Goal: Task Accomplishment & Management: Manage account settings

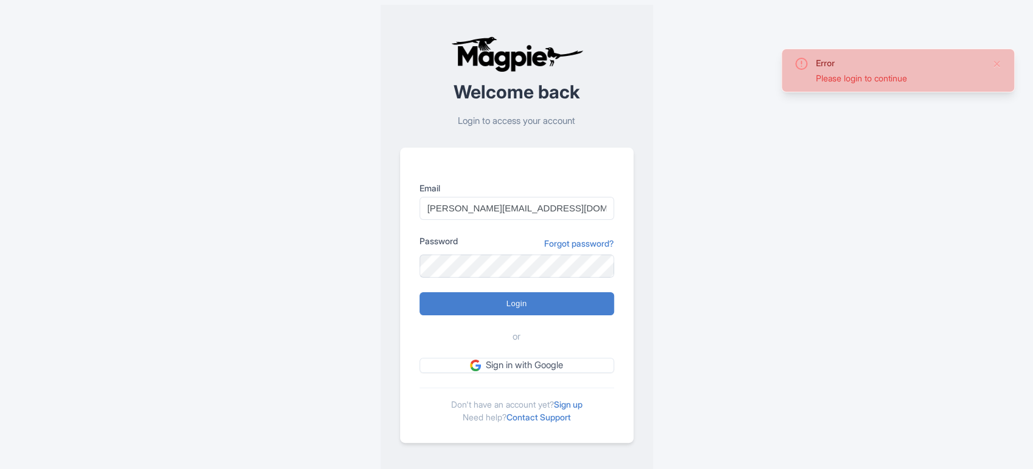
click at [486, 306] on input "Login" at bounding box center [516, 303] width 195 height 23
type input "Logging in..."
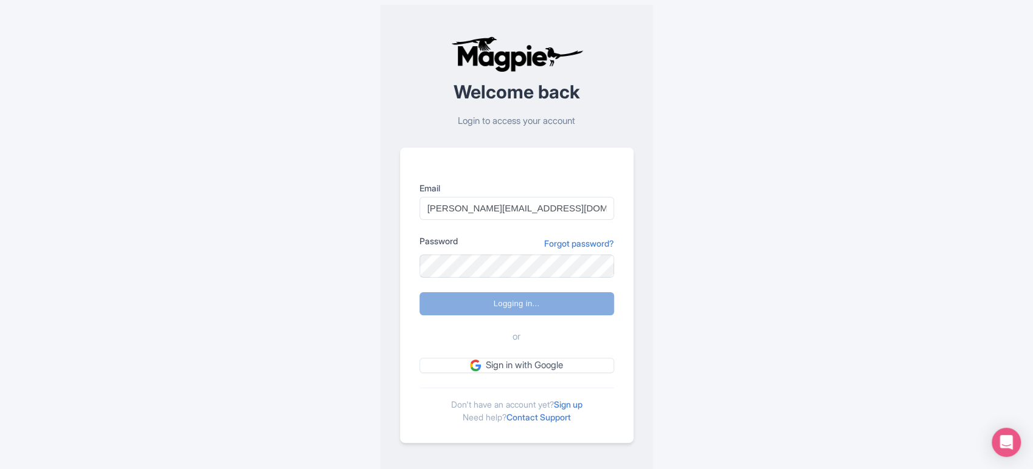
click at [514, 334] on span "or" at bounding box center [516, 337] width 8 height 14
click at [542, 334] on div "or" at bounding box center [516, 337] width 195 height 14
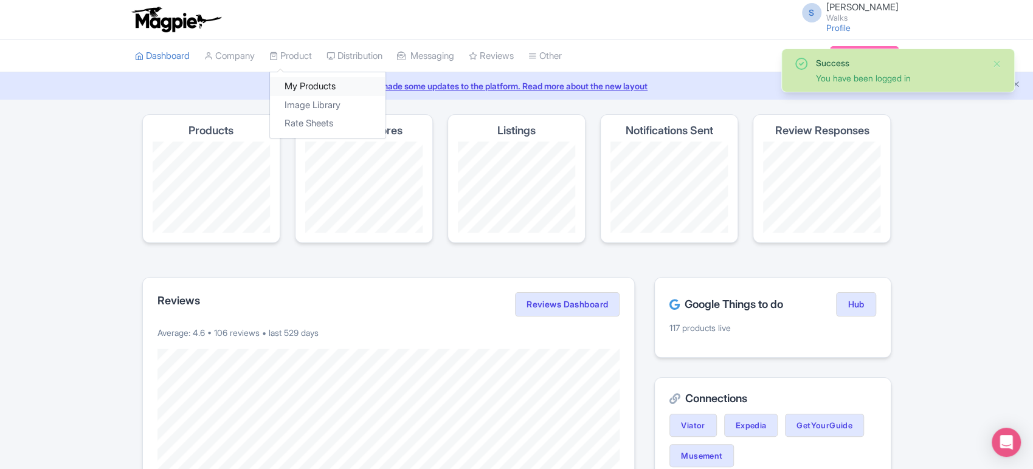
click at [300, 80] on link "My Products" at bounding box center [327, 86] width 115 height 19
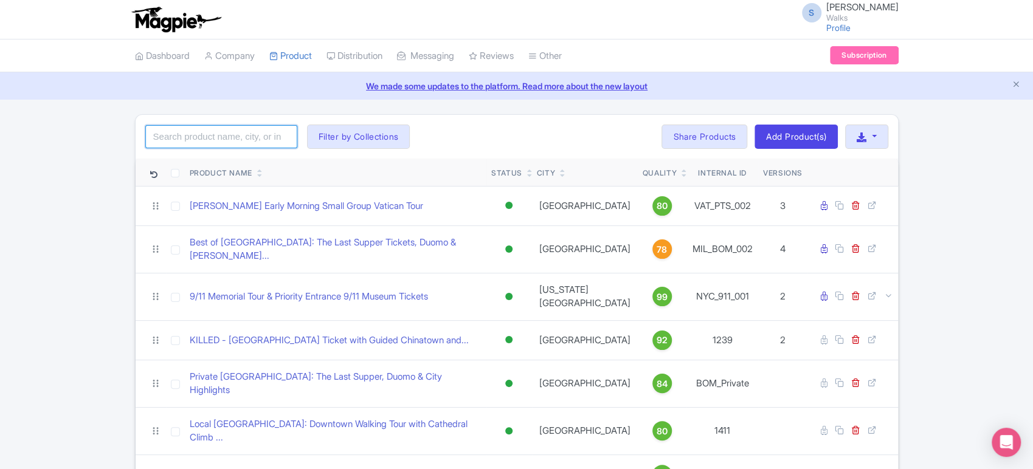
drag, startPoint x: 0, startPoint y: 0, endPoint x: 248, endPoint y: 131, distance: 280.6
click at [248, 131] on input "search" at bounding box center [221, 136] width 152 height 23
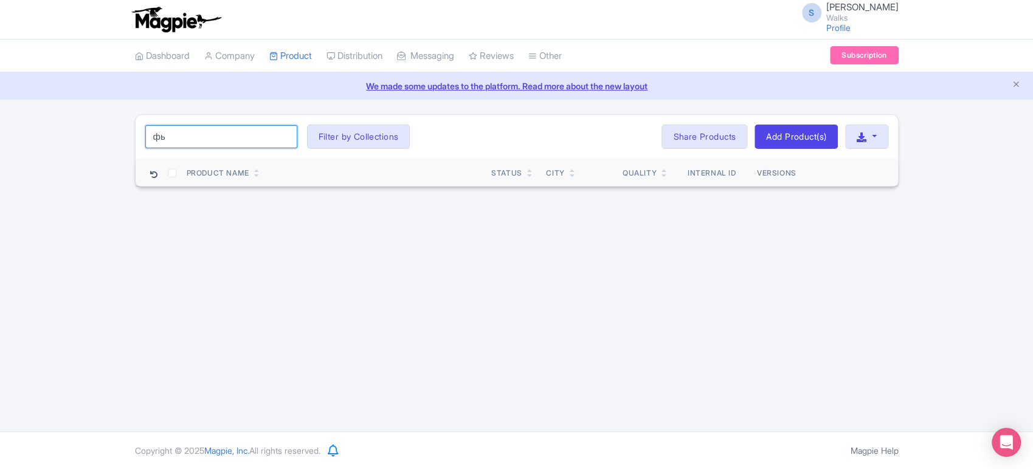
type input "ф"
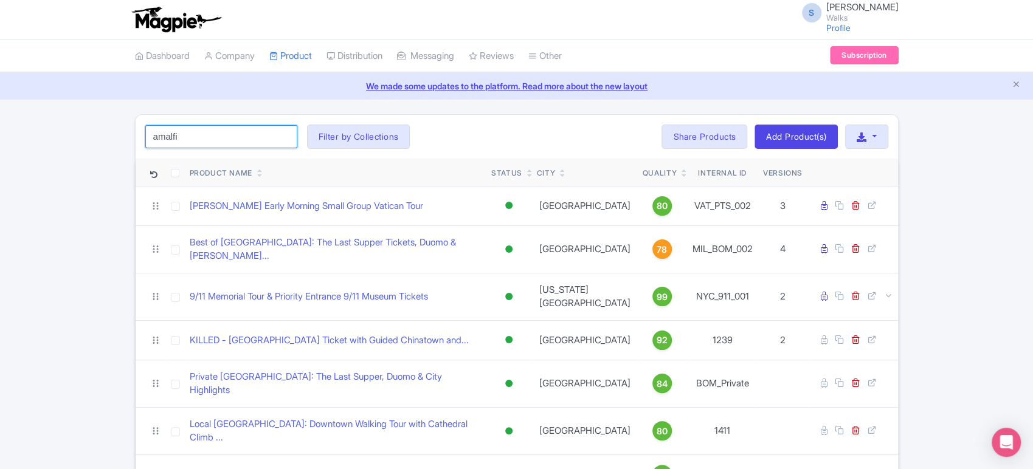
type input "amalfi"
click button "Search" at bounding box center [0, 0] width 0 height 0
click at [467, 127] on div "amalfi Search Filter by Collections Amsterdam Athens Barcelona Bologna Bordeaux…" at bounding box center [517, 137] width 762 height 44
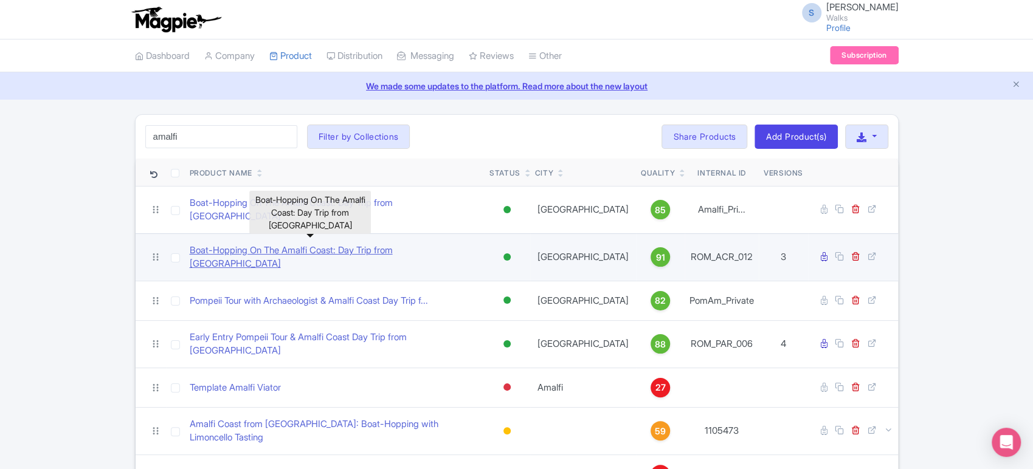
click at [365, 244] on link "Boat-Hopping On The Amalfi Coast: Day Trip from [GEOGRAPHIC_DATA]" at bounding box center [335, 257] width 291 height 27
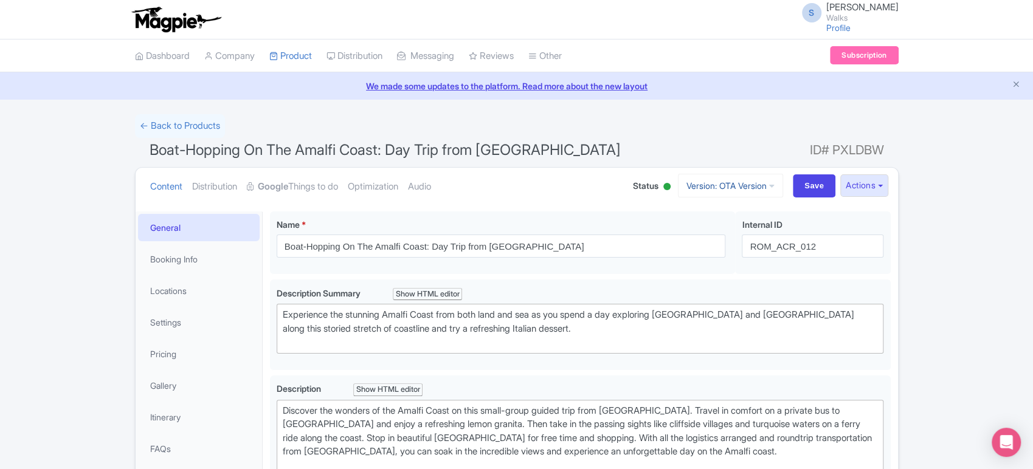
click at [761, 186] on link "Version: OTA Version" at bounding box center [730, 186] width 105 height 24
click at [708, 264] on link "Viator Version" at bounding box center [731, 270] width 115 height 19
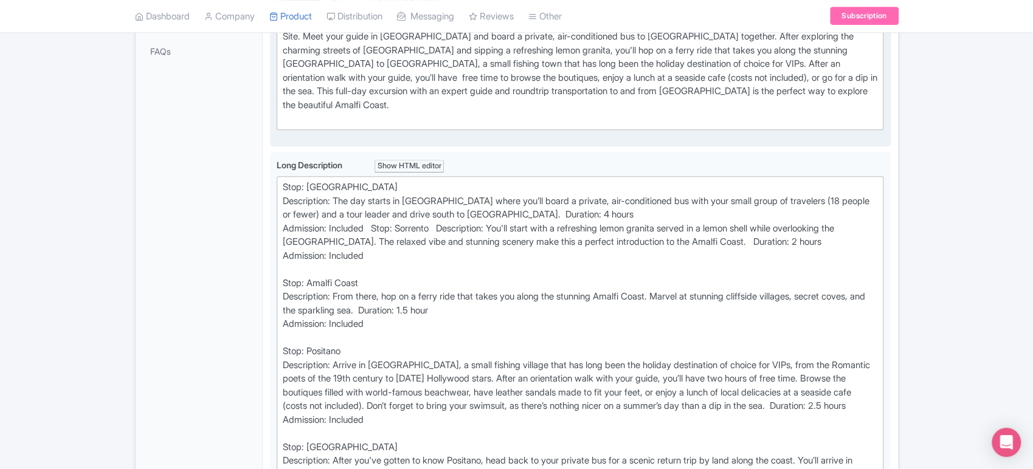
scroll to position [423, 0]
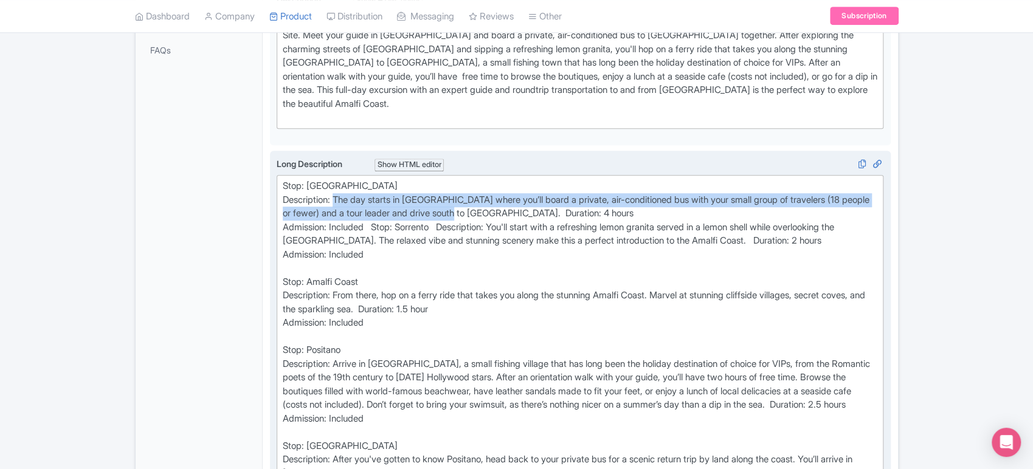
drag, startPoint x: 336, startPoint y: 181, endPoint x: 507, endPoint y: 193, distance: 171.8
click at [507, 193] on div "Stop: Rome Description: The day starts in Rome where you’ll board a private, ai…" at bounding box center [580, 336] width 595 height 315
type trix-editor "<div>Stop: Rome &nbsp;<br>Description: The day starts in Rome where you’ll boar…"
copy div "The day starts in Rome where you’ll board a private, air-conditioned bus with y…"
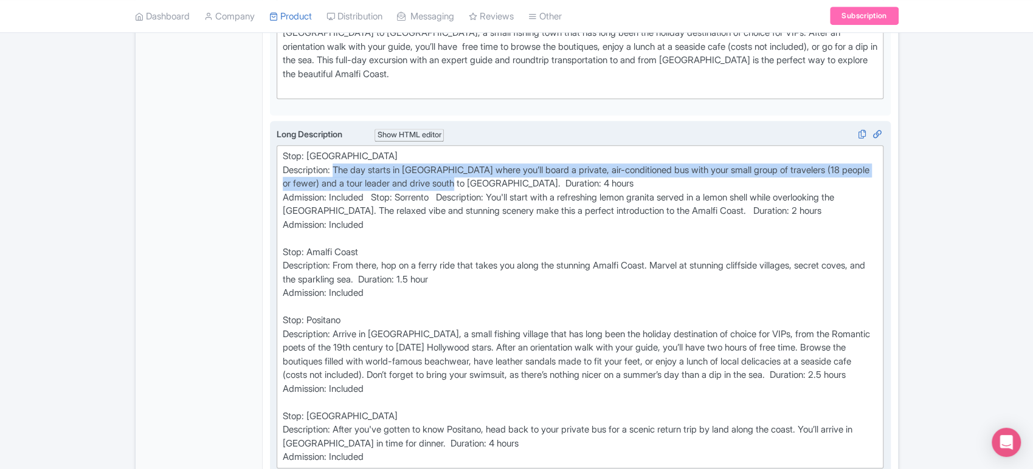
scroll to position [456, 0]
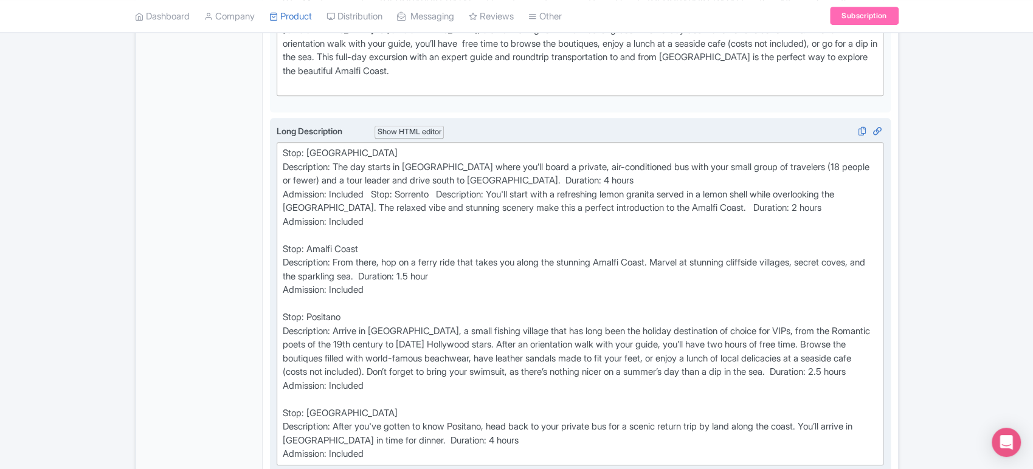
click at [503, 178] on div "Stop: Rome Description: The day starts in Rome where you’ll board a private, ai…" at bounding box center [580, 303] width 595 height 315
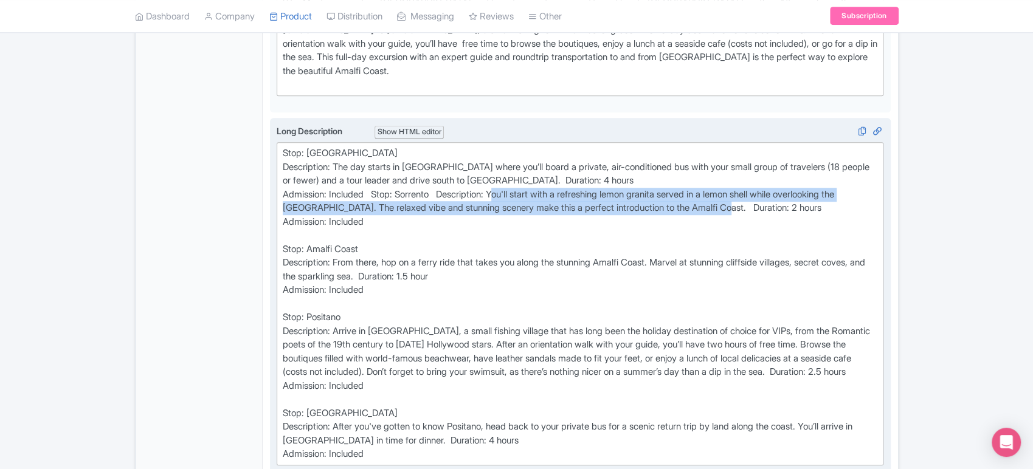
drag, startPoint x: 504, startPoint y: 178, endPoint x: 735, endPoint y: 187, distance: 231.7
click at [735, 187] on div "Stop: Rome Description: The day starts in Rome where you’ll board a private, ai…" at bounding box center [580, 303] width 595 height 315
copy div "ou'll start with a refreshing lemon granita served in a lemon shell while overl…"
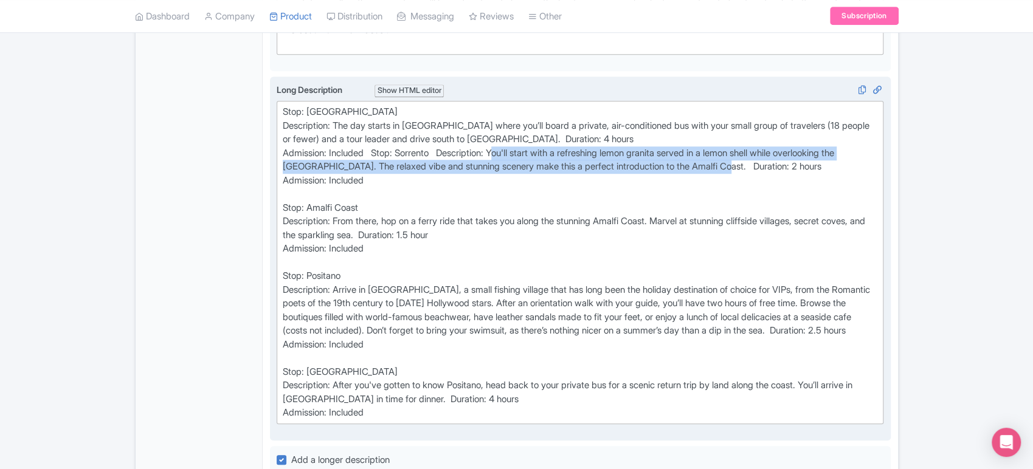
scroll to position [504, 0]
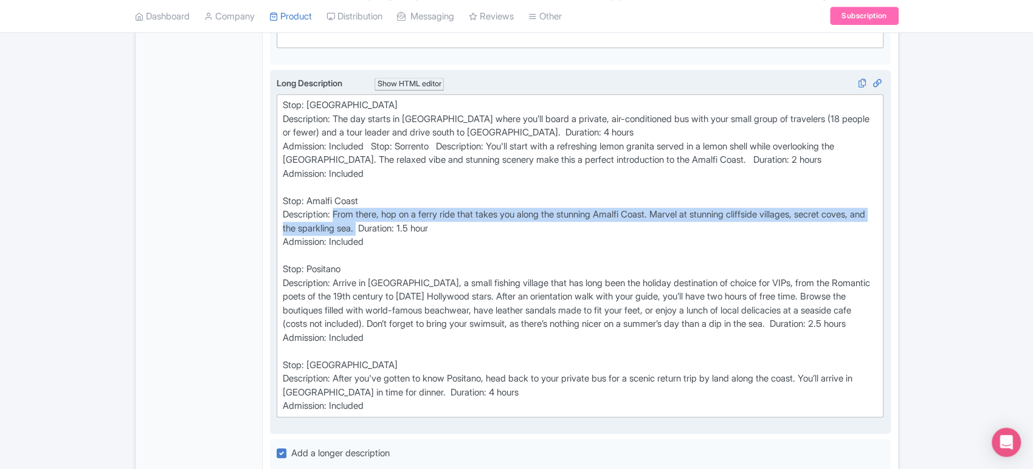
drag, startPoint x: 336, startPoint y: 198, endPoint x: 410, endPoint y: 210, distance: 74.4
click at [410, 210] on div "Stop: Rome Description: The day starts in Rome where you’ll board a private, ai…" at bounding box center [580, 255] width 595 height 315
copy div "From there, hop on a ferry ride that takes you along the stunning Amalfi Coast.…"
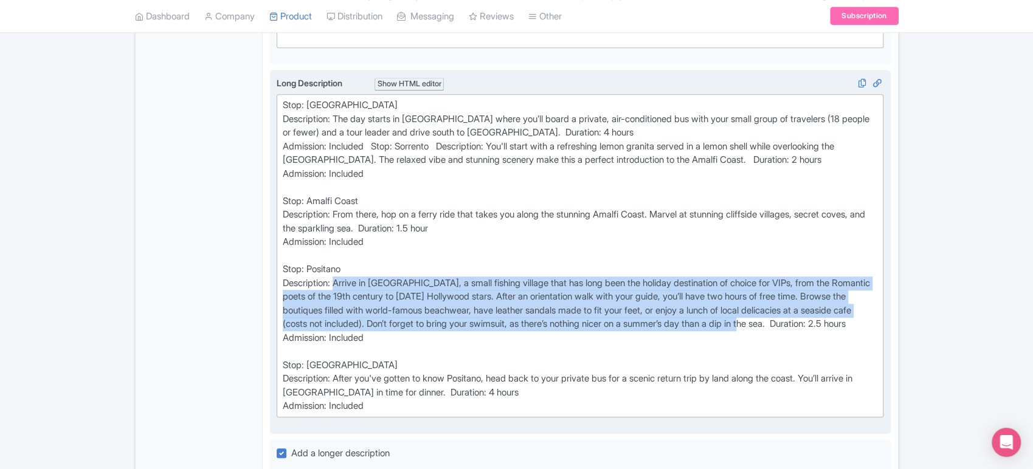
drag, startPoint x: 337, startPoint y: 264, endPoint x: 880, endPoint y: 302, distance: 544.7
click at [880, 302] on trix-editor "Stop: Rome Description: The day starts in Rome where you’ll board a private, ai…" at bounding box center [580, 255] width 607 height 323
copy div "Arrive in Positano, a small fishing village that has long been the holiday dest…"
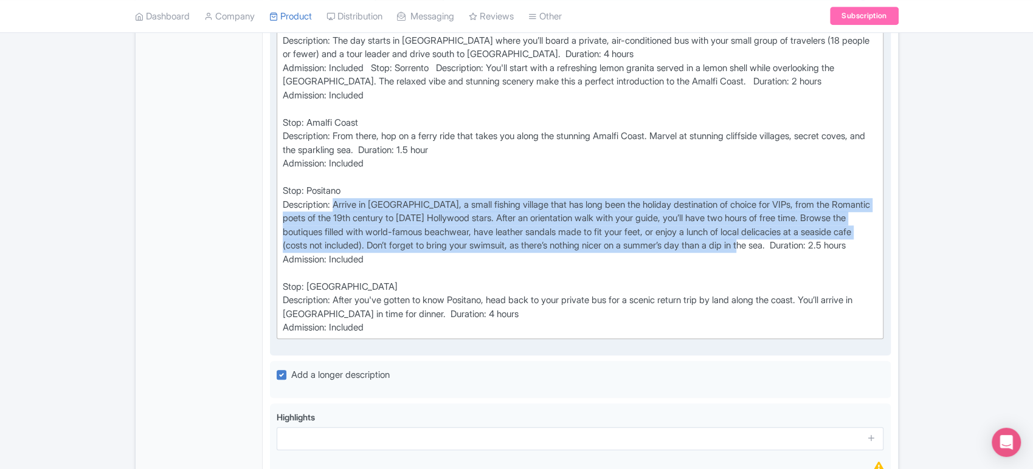
scroll to position [585, 0]
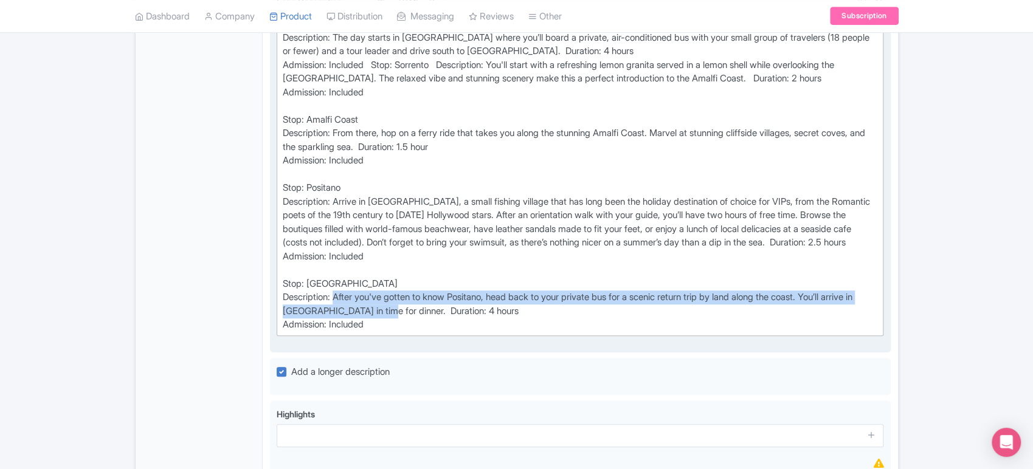
drag, startPoint x: 338, startPoint y: 293, endPoint x: 421, endPoint y: 303, distance: 83.8
click at [421, 303] on div "Stop: Rome Description: The day starts in Rome where you’ll board a private, ai…" at bounding box center [580, 174] width 595 height 315
copy div "After you've gotten to know Positano, head back to your private bus for a sceni…"
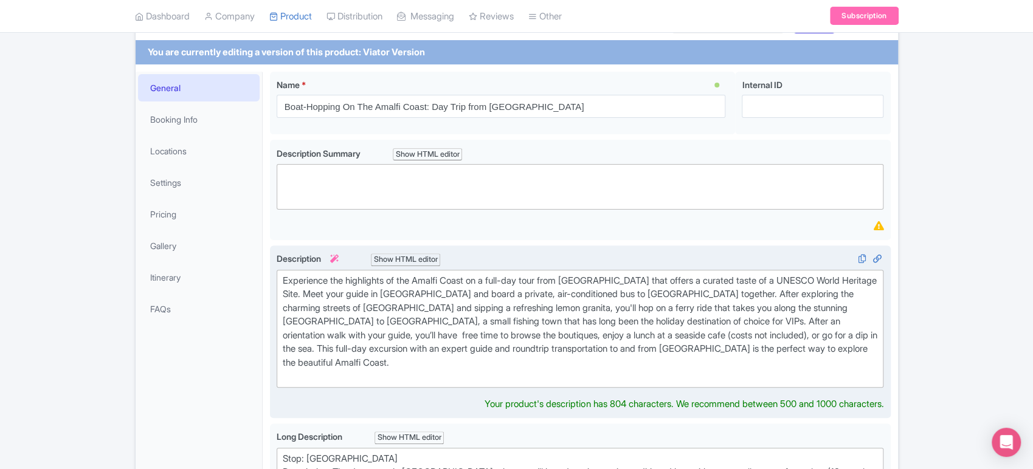
scroll to position [177, 0]
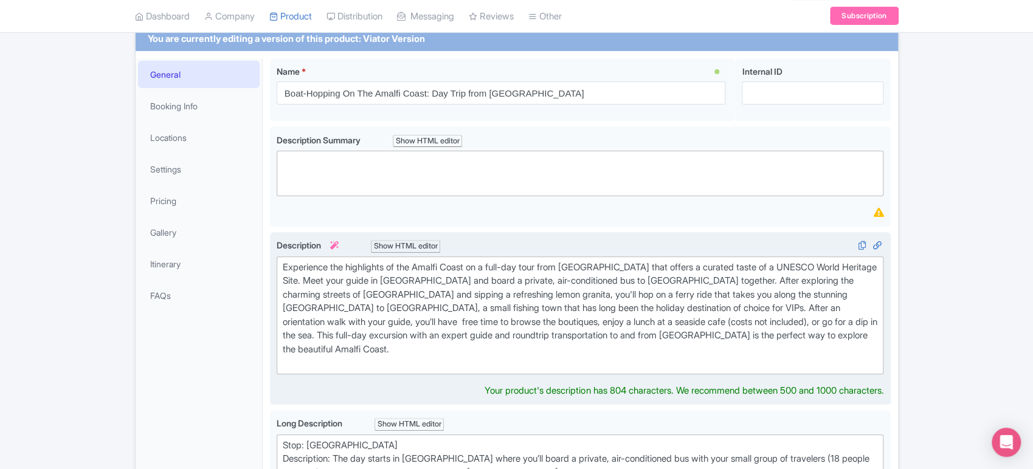
click at [388, 308] on div "Experience the highlights of the Amalfi Coast on a full-day tour from Rome that…" at bounding box center [580, 315] width 595 height 109
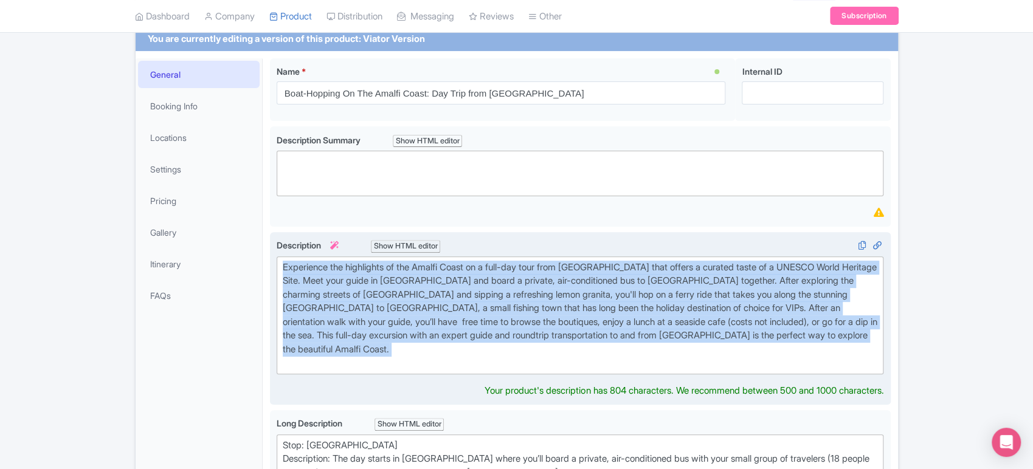
click at [388, 308] on div "Experience the highlights of the Amalfi Coast on a full-day tour from Rome that…" at bounding box center [580, 315] width 595 height 109
type trix-editor "<div>Experience the highlights of the Amalfi Coast on a full-day tour from Rome…"
click at [388, 308] on div "Experience the highlights of the Amalfi Coast on a full-day tour from Rome that…" at bounding box center [580, 315] width 595 height 109
copy div "Experience the highlights of the Amalfi Coast on a full-day tour from Rome that…"
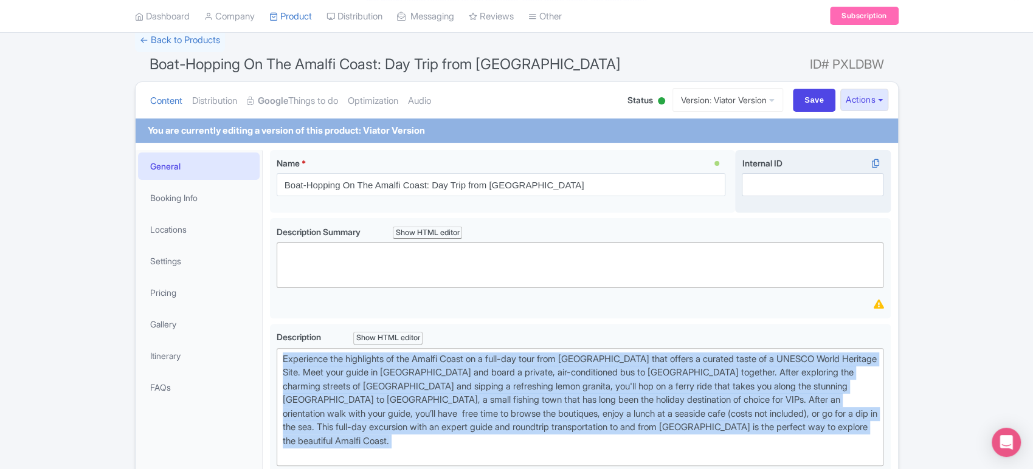
scroll to position [85, 0]
click at [751, 98] on link "Version: Viator Version" at bounding box center [727, 101] width 111 height 24
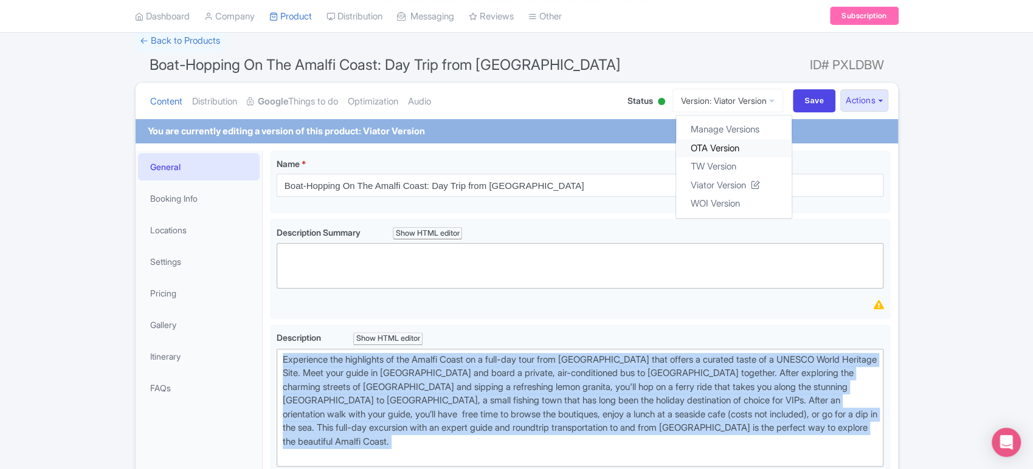
click at [715, 145] on link "OTA Version" at bounding box center [733, 148] width 115 height 19
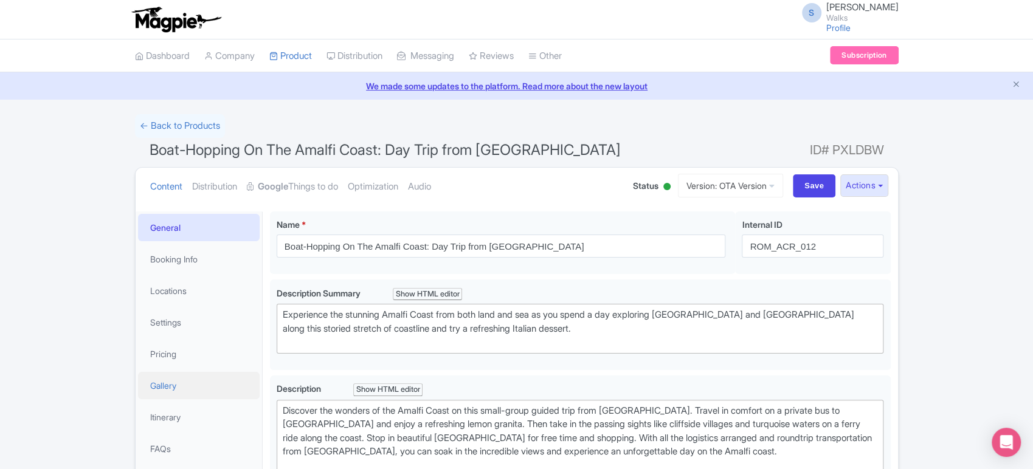
click at [193, 387] on link "Gallery" at bounding box center [199, 385] width 122 height 27
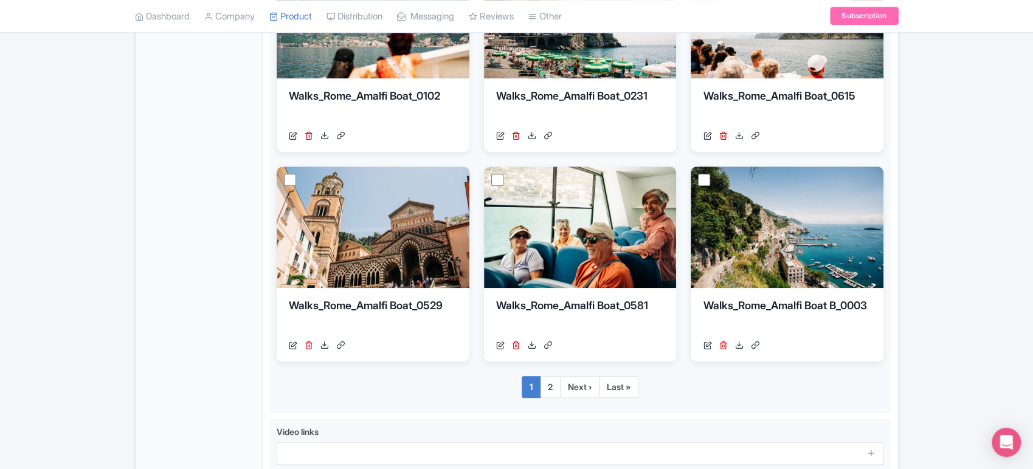
scroll to position [745, 0]
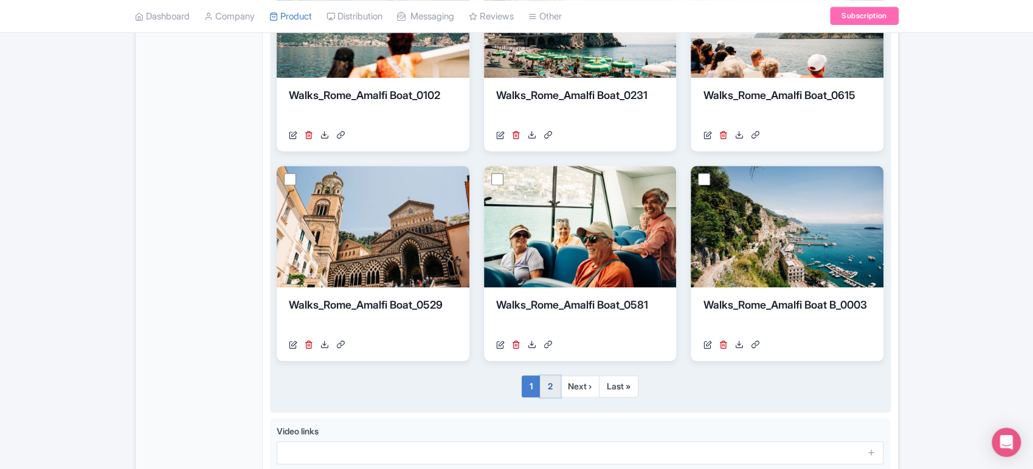
click at [552, 394] on link "2" at bounding box center [550, 387] width 21 height 22
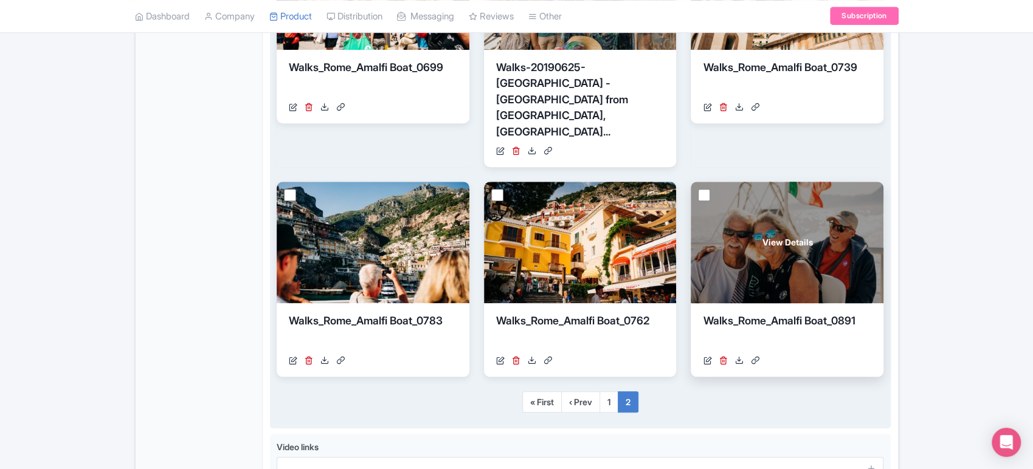
scroll to position [608, 0]
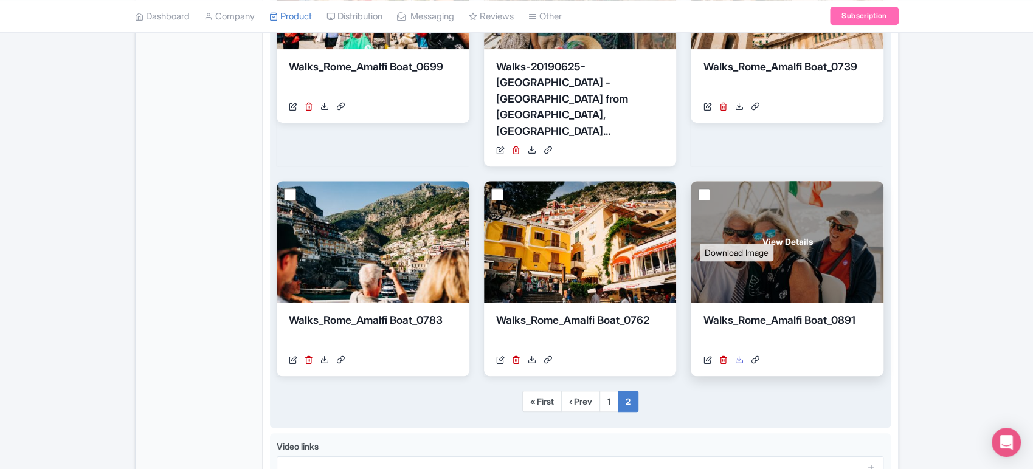
click at [736, 356] on icon at bounding box center [738, 360] width 9 height 9
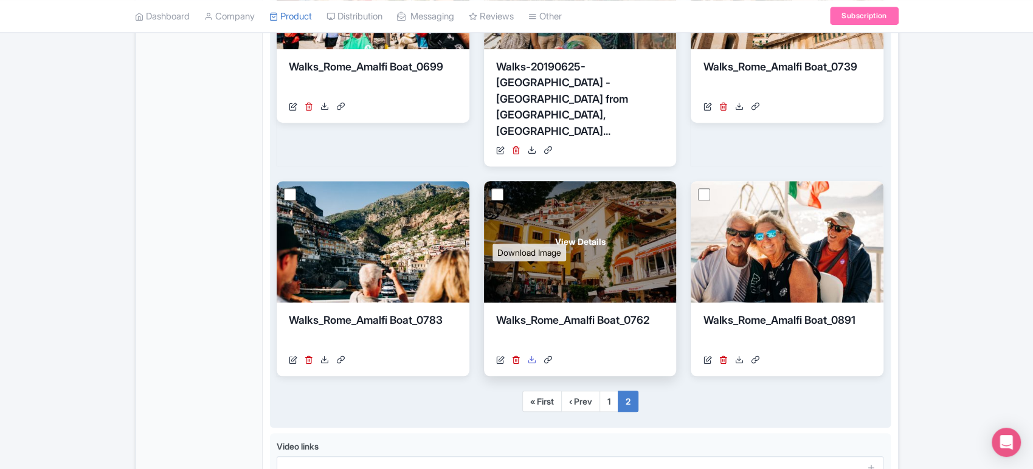
click at [528, 356] on icon at bounding box center [532, 360] width 9 height 9
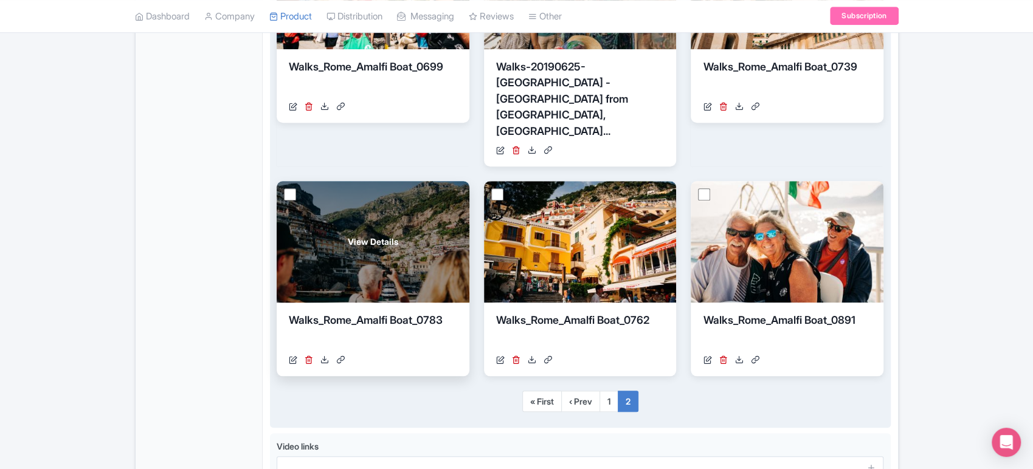
click at [329, 354] on div "https://res.cloudinary.com/hfyvkoyi1/image/upload/v1718109497/Walks_Rome_Amalfi…" at bounding box center [373, 360] width 168 height 13
click at [326, 356] on icon at bounding box center [324, 360] width 9 height 9
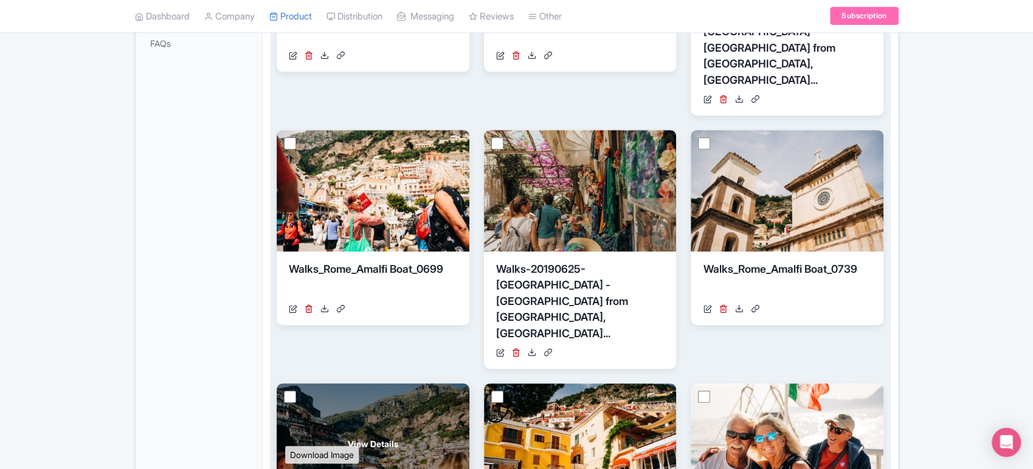
scroll to position [306, 0]
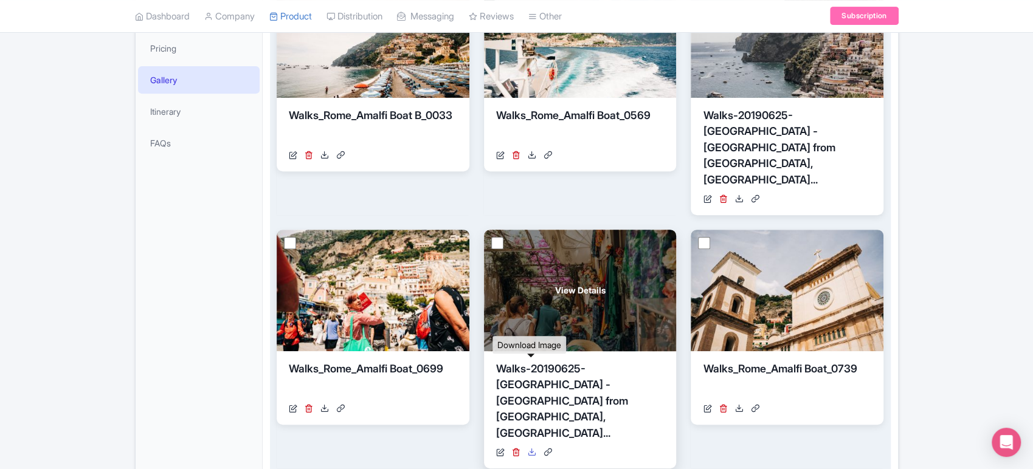
click at [534, 448] on icon at bounding box center [532, 452] width 9 height 9
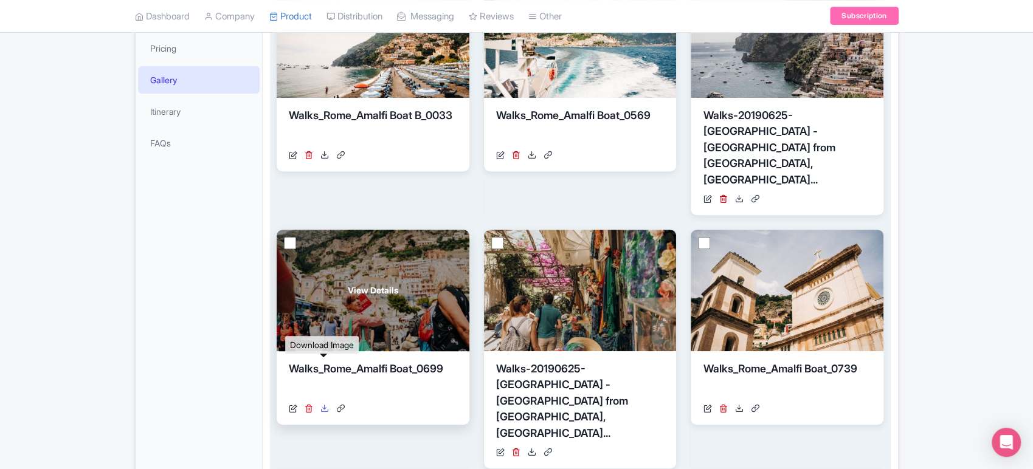
click at [320, 404] on icon at bounding box center [324, 408] width 9 height 9
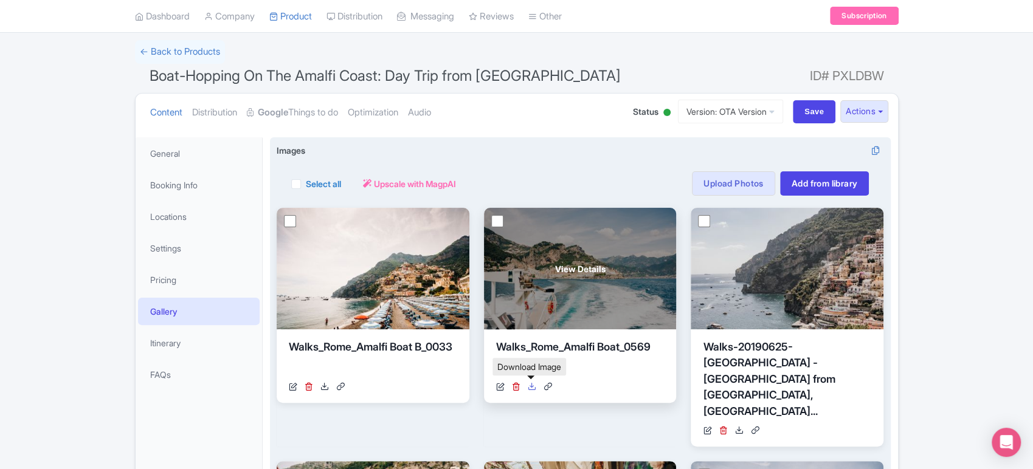
click at [530, 386] on icon at bounding box center [532, 386] width 9 height 9
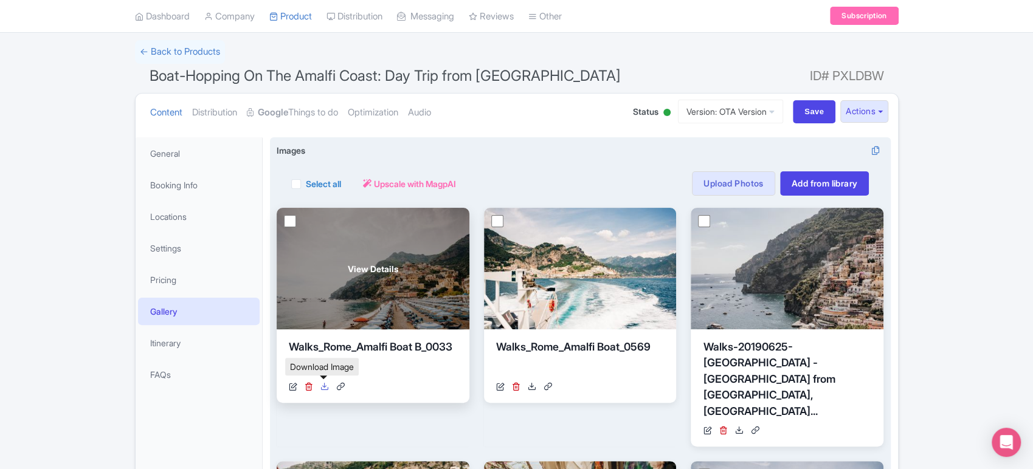
click at [323, 385] on icon at bounding box center [324, 386] width 9 height 9
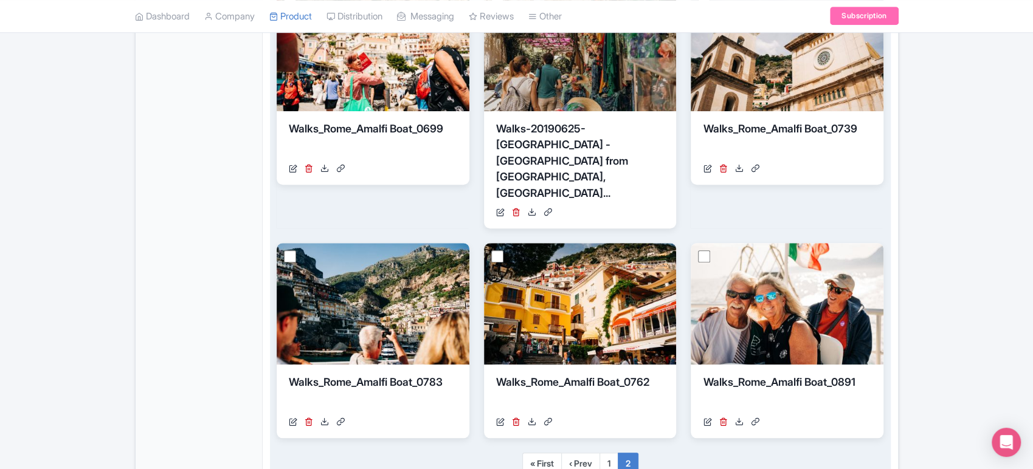
scroll to position [640, 0]
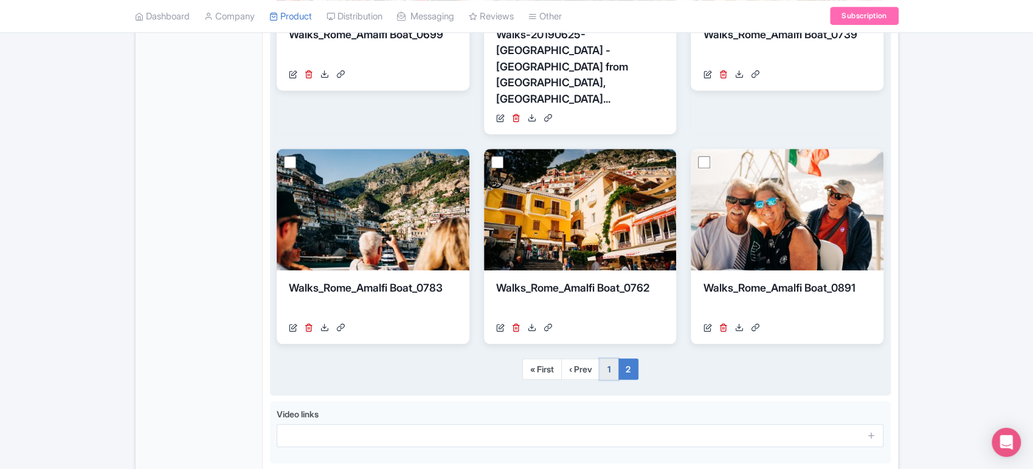
click at [613, 359] on link "1" at bounding box center [608, 370] width 19 height 22
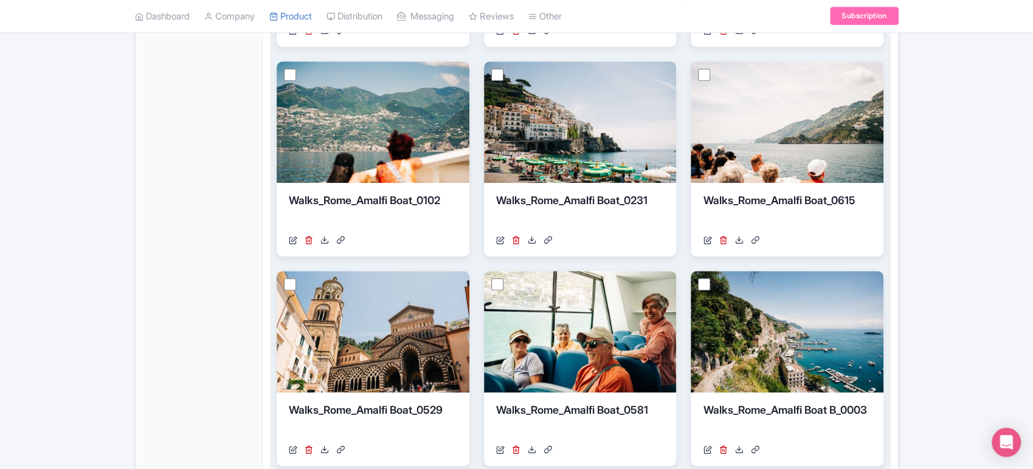
scroll to position [850, 0]
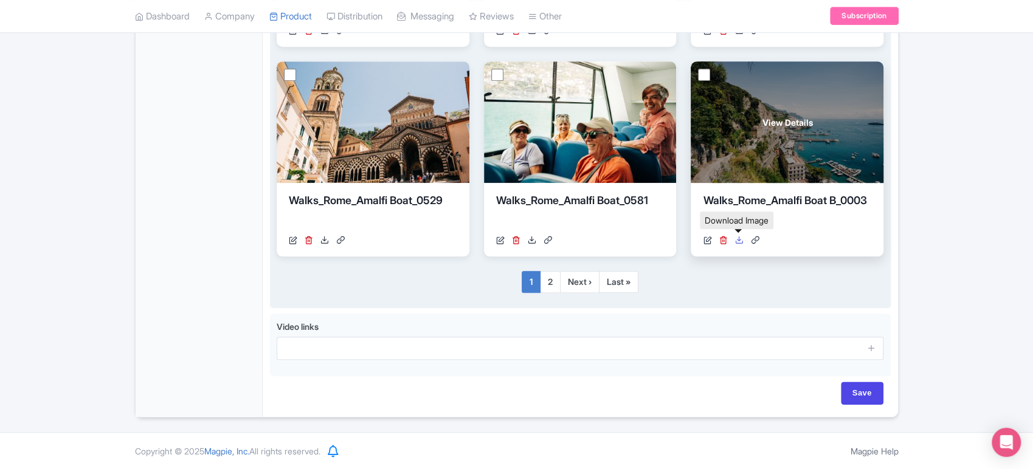
click at [735, 236] on icon at bounding box center [738, 240] width 9 height 9
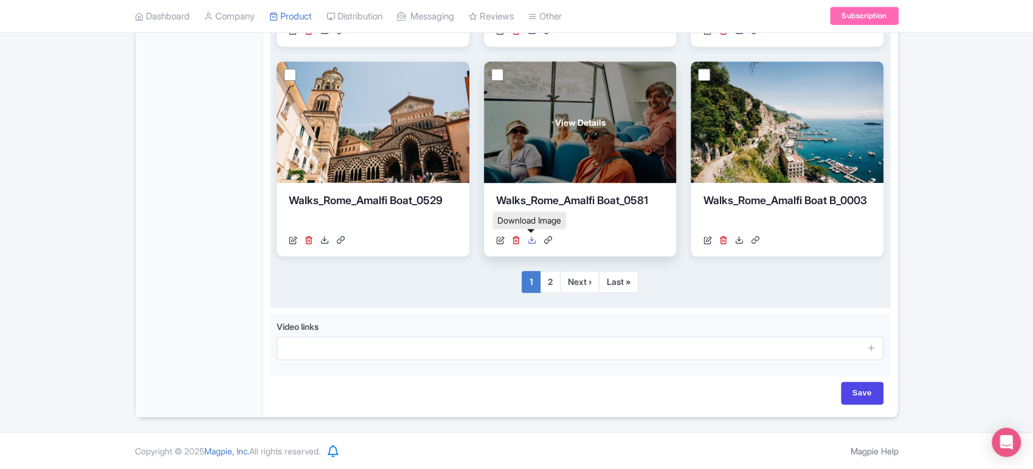
click at [531, 238] on icon at bounding box center [532, 240] width 9 height 9
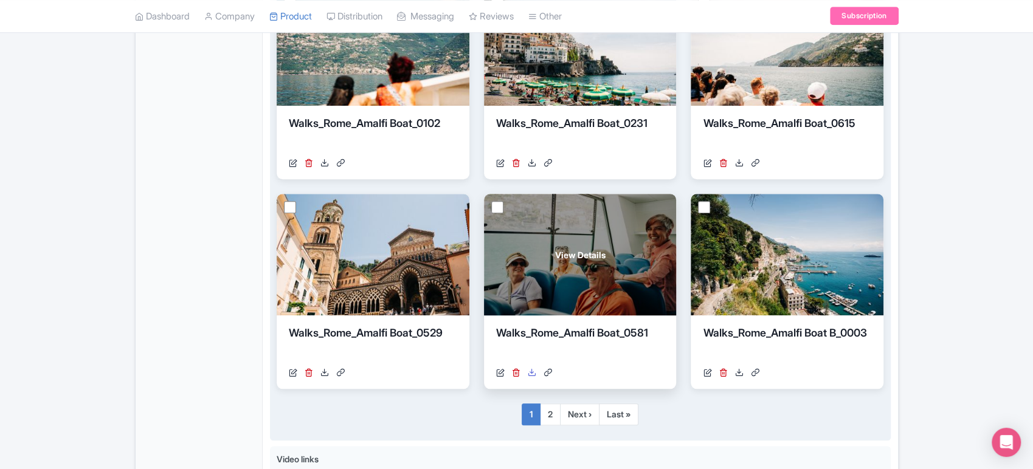
scroll to position [719, 0]
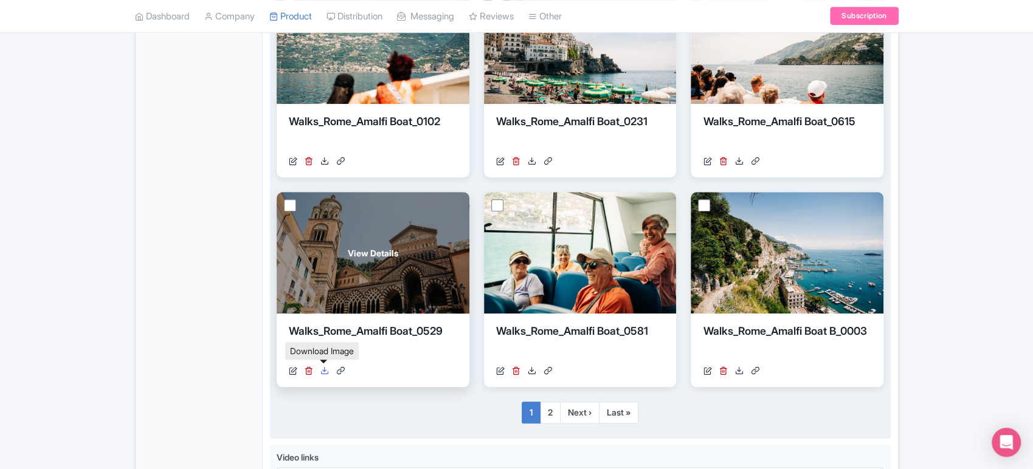
click at [321, 373] on icon at bounding box center [324, 371] width 9 height 9
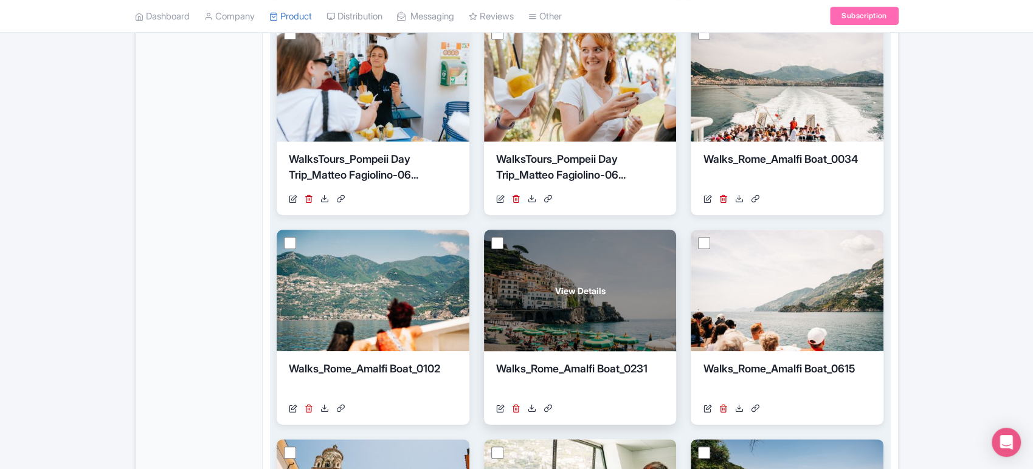
scroll to position [470, 0]
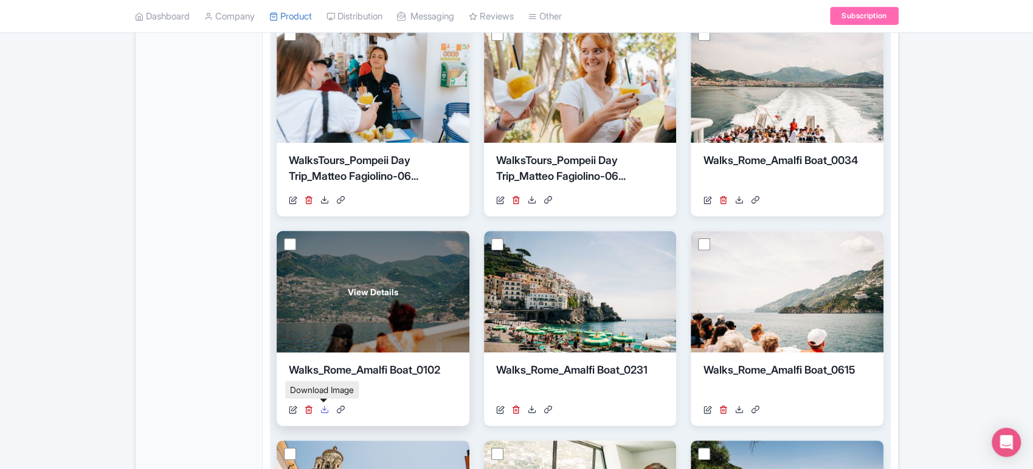
click at [325, 412] on icon at bounding box center [324, 409] width 9 height 9
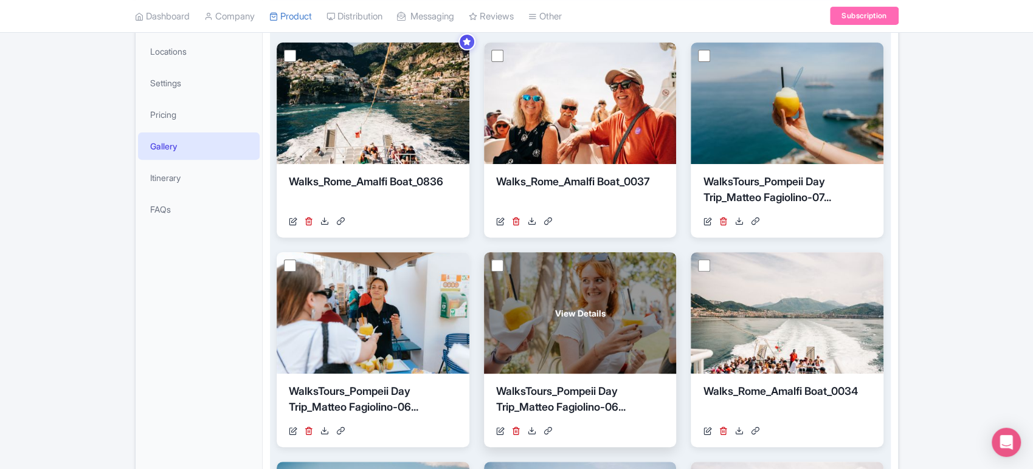
scroll to position [282, 0]
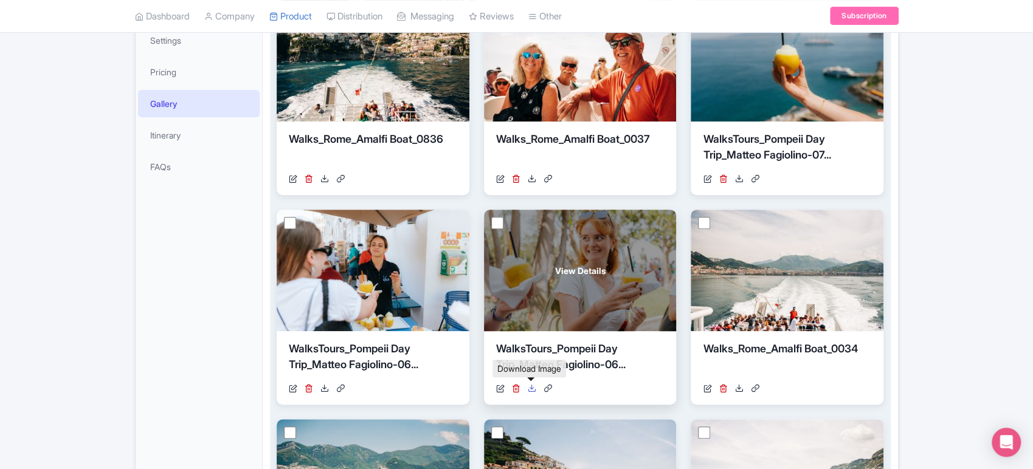
click at [528, 390] on icon at bounding box center [532, 388] width 9 height 9
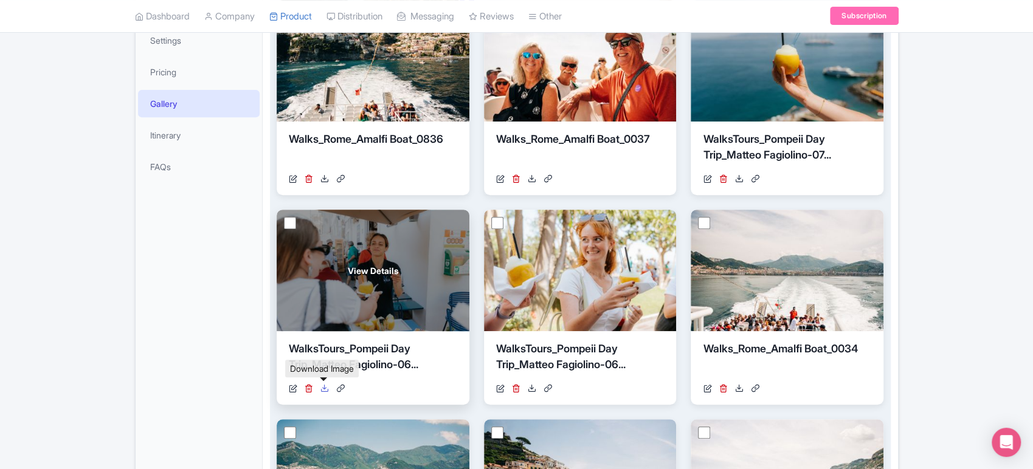
click at [325, 388] on icon at bounding box center [324, 388] width 9 height 9
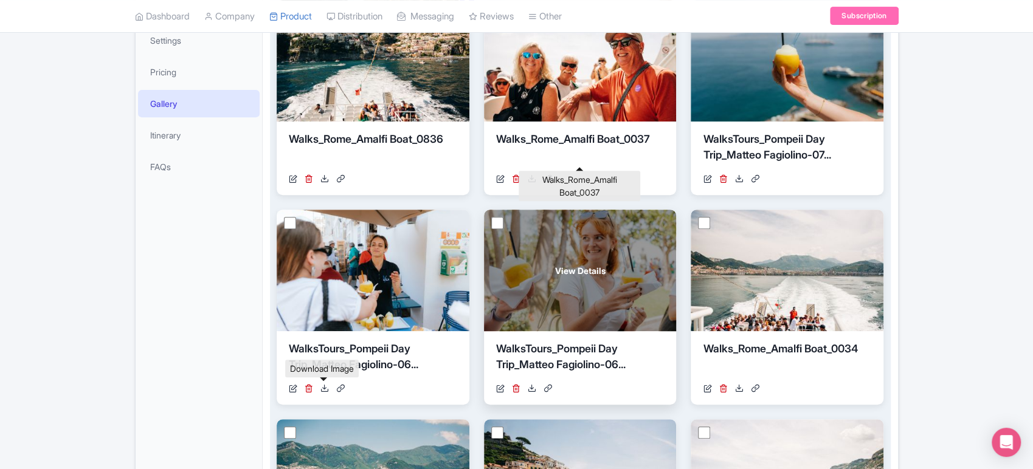
scroll to position [125, 0]
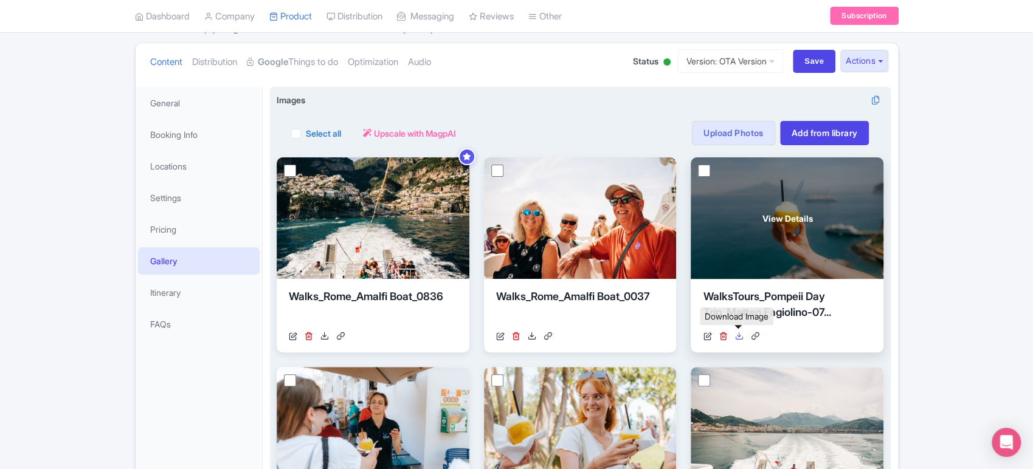
click at [737, 336] on icon at bounding box center [738, 336] width 9 height 9
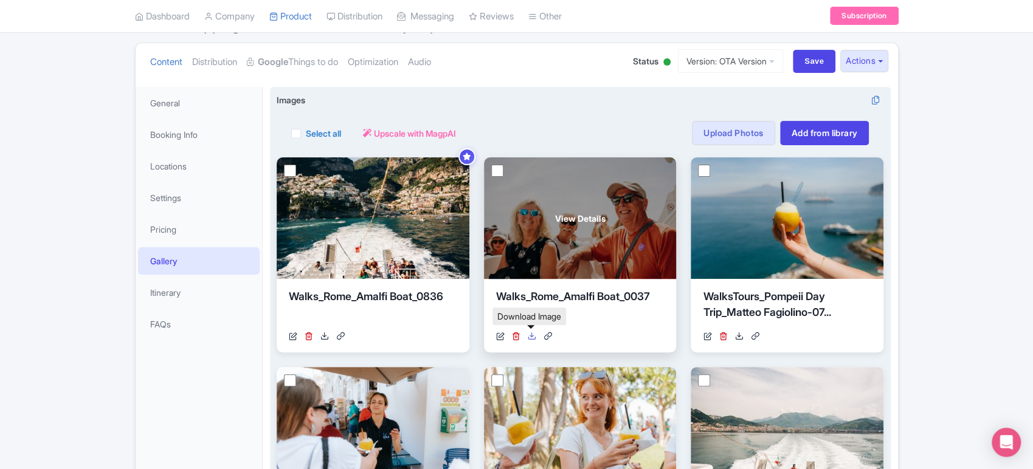
click at [531, 338] on icon at bounding box center [532, 336] width 9 height 9
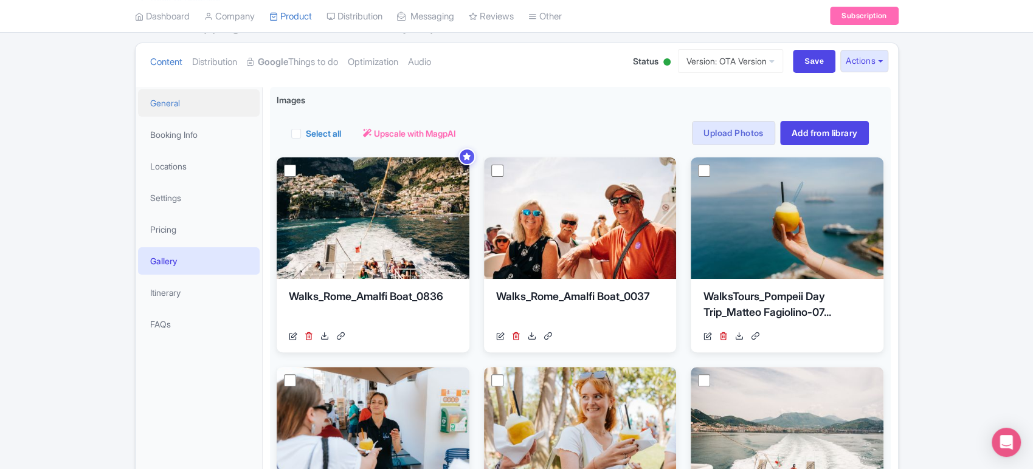
click at [174, 102] on link "General" at bounding box center [199, 102] width 122 height 27
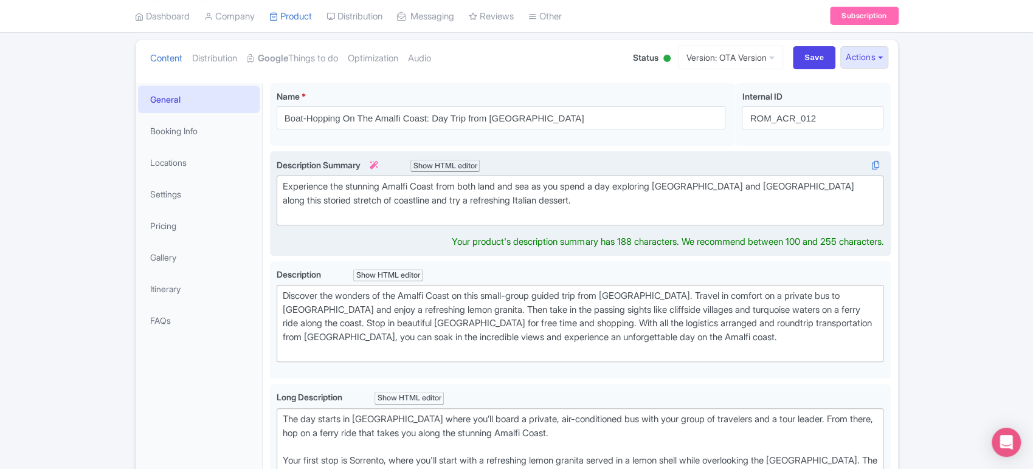
scroll to position [142, 0]
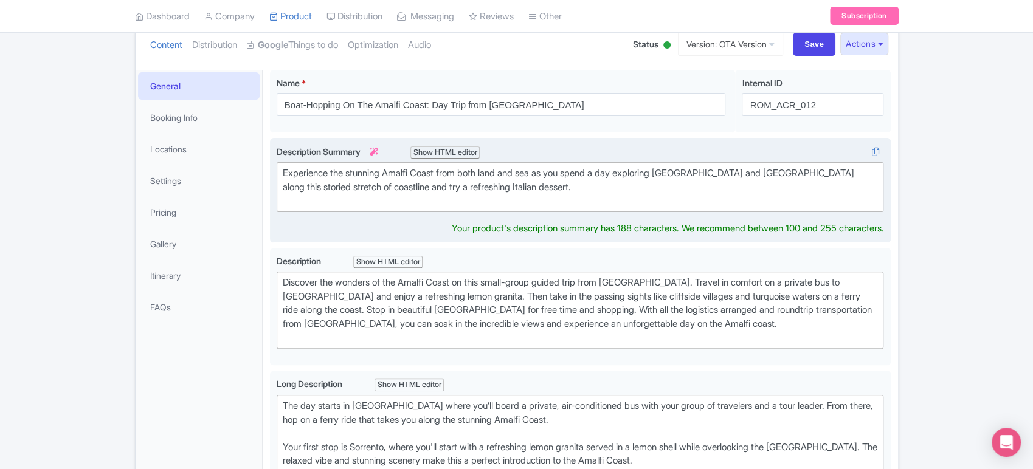
click at [392, 203] on div "Experience the stunning Amalfi Coast from both land and sea as you spend a day …" at bounding box center [580, 187] width 595 height 41
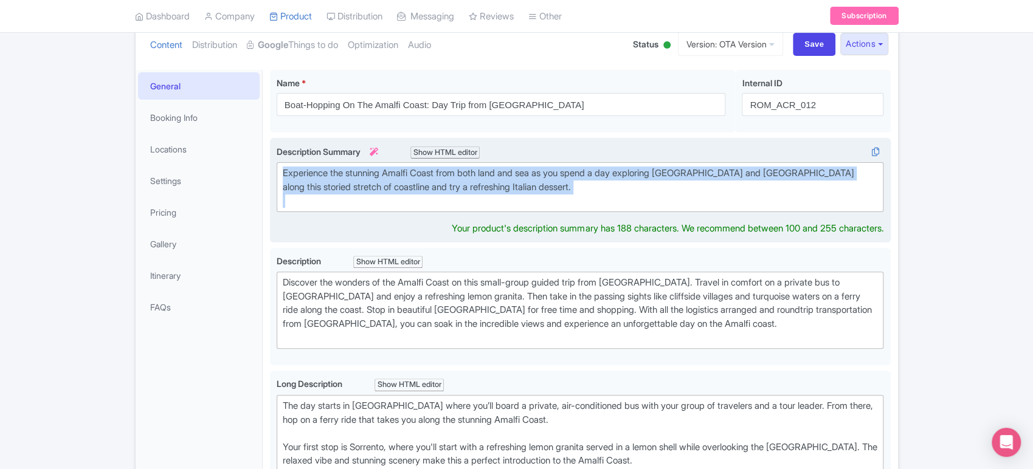
drag, startPoint x: 392, startPoint y: 203, endPoint x: 414, endPoint y: 175, distance: 35.5
click at [414, 175] on div "Experience the stunning Amalfi Coast from both land and sea as you spend a day …" at bounding box center [580, 187] width 595 height 41
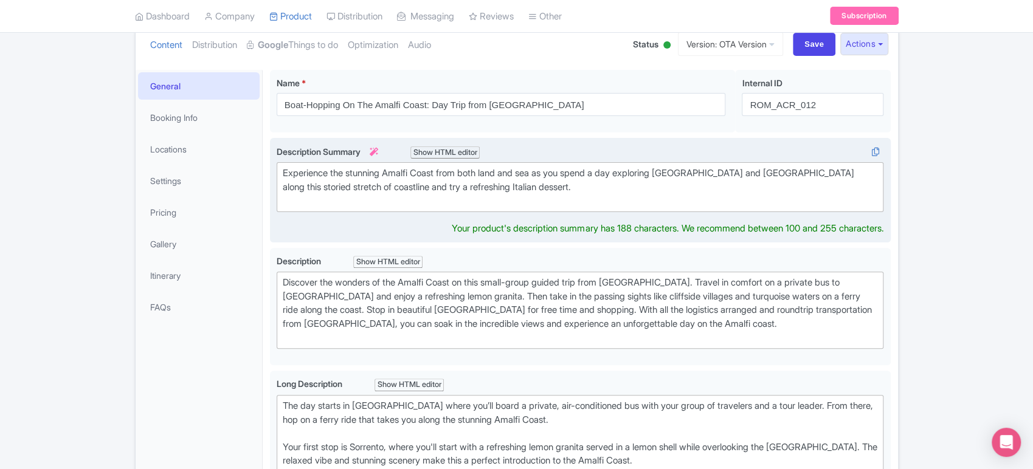
click at [414, 175] on div "Experience the stunning Amalfi Coast from both land and sea as you spend a day …" at bounding box center [580, 187] width 595 height 41
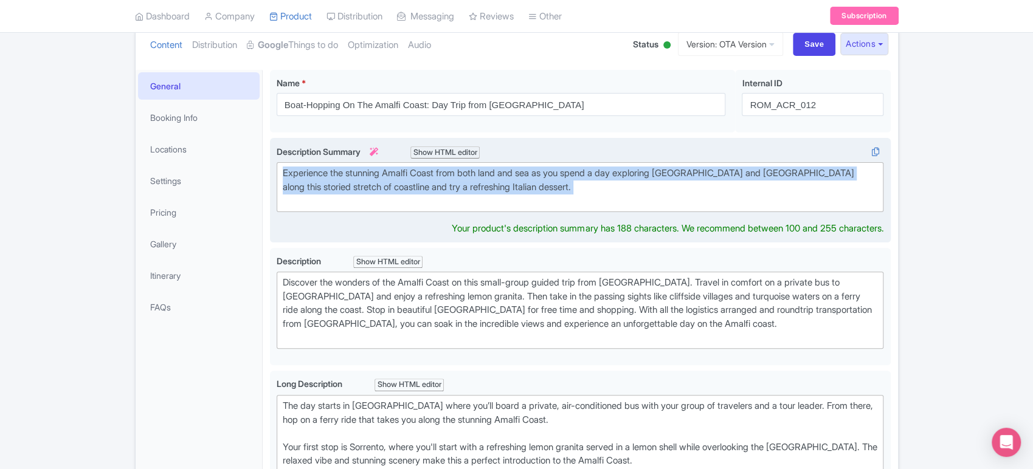
click at [414, 175] on div "Experience the stunning Amalfi Coast from both land and sea as you spend a day …" at bounding box center [580, 187] width 595 height 41
type trix-editor "<div>Experience the stunning Amalfi Coast from both land and sea as you spend a…"
click at [414, 175] on div "Experience the stunning Amalfi Coast from both land and sea as you spend a day …" at bounding box center [580, 187] width 595 height 41
copy div "Experience the stunning Amalfi Coast from both land and sea as you spend a day …"
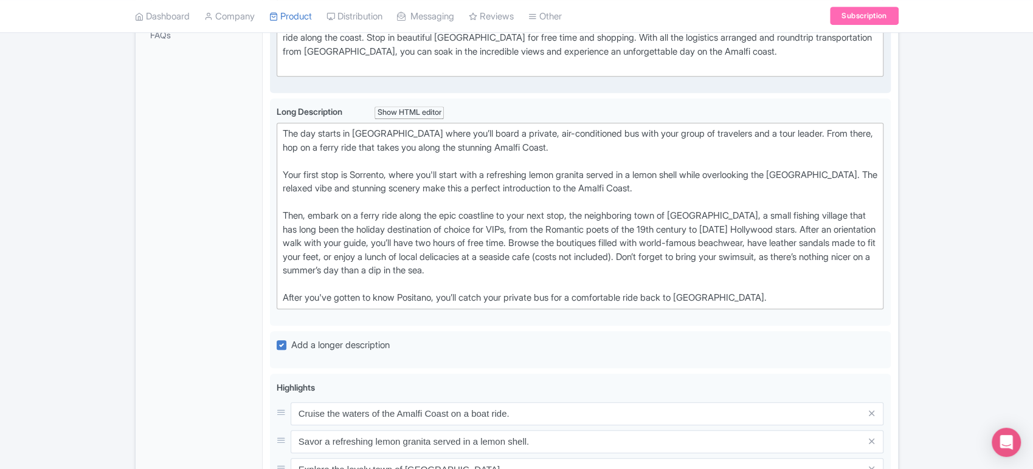
scroll to position [415, 0]
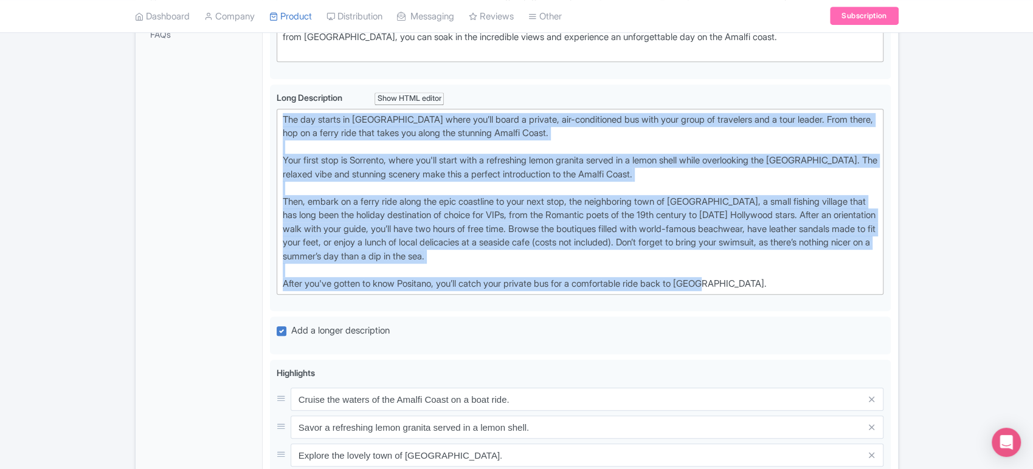
drag, startPoint x: 738, startPoint y: 291, endPoint x: 237, endPoint y: 107, distance: 533.4
click at [237, 107] on div "General Booking Info Locations Settings Pricing Gallery Itinerary FAQs Boat-Hop…" at bounding box center [517, 305] width 762 height 1031
type trix-editor "<div>The day starts in Rome where you’ll board a private, air-conditioned bus w…"
copy div "The day starts in Rome where you’ll board a private, air-conditioned bus with y…"
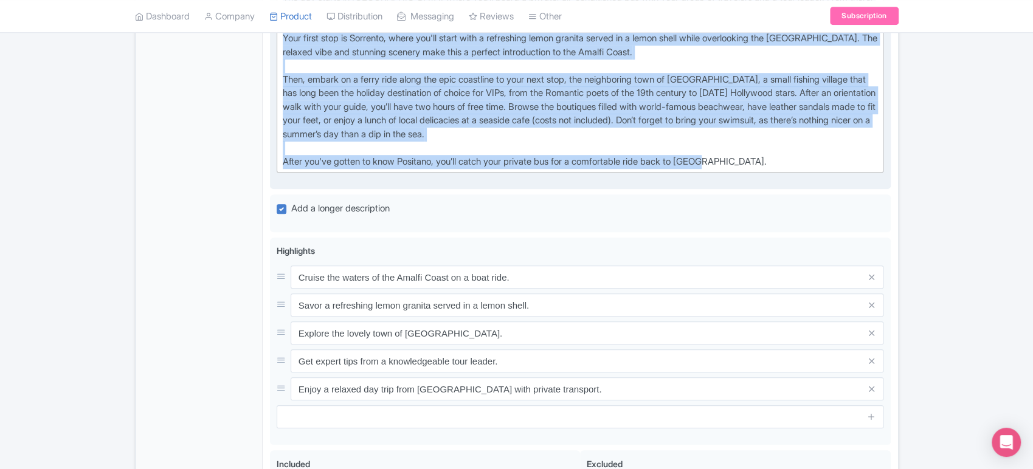
scroll to position [0, 0]
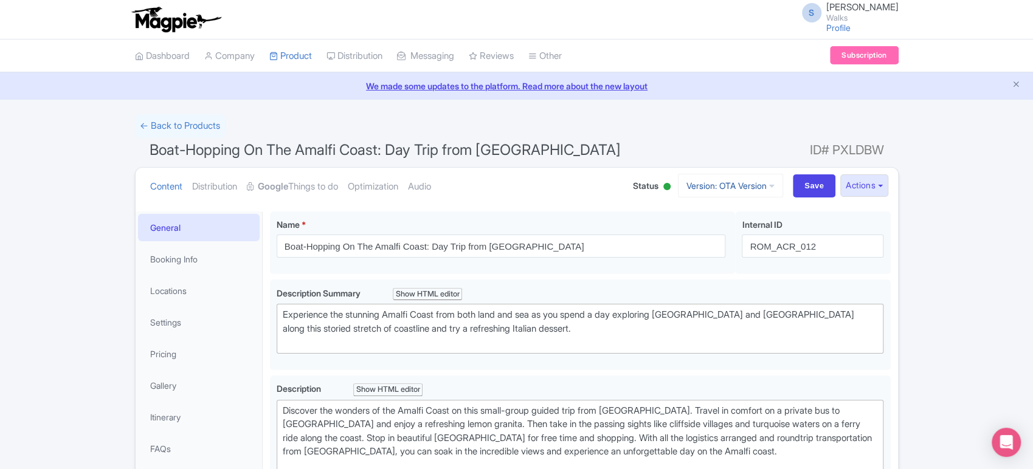
click at [764, 190] on link "Version: OTA Version" at bounding box center [730, 186] width 105 height 24
click at [707, 267] on link "Viator Version" at bounding box center [731, 270] width 115 height 19
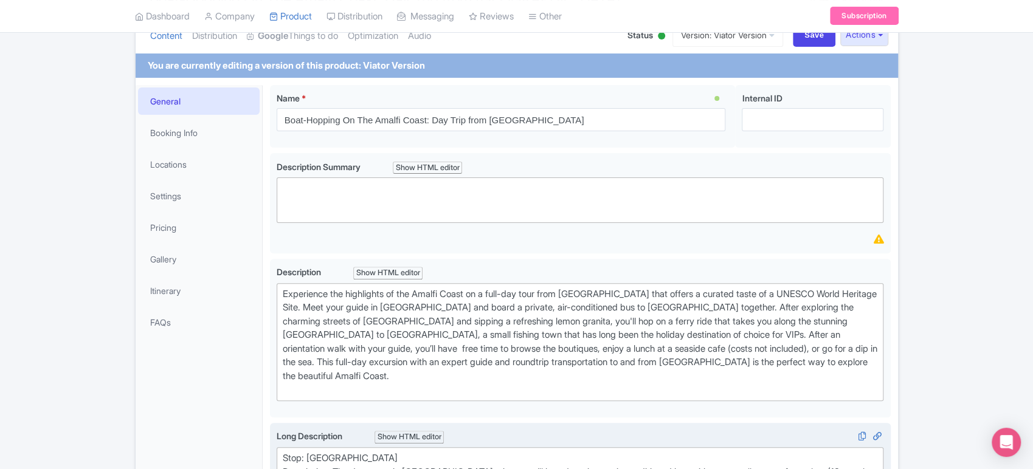
scroll to position [116, 0]
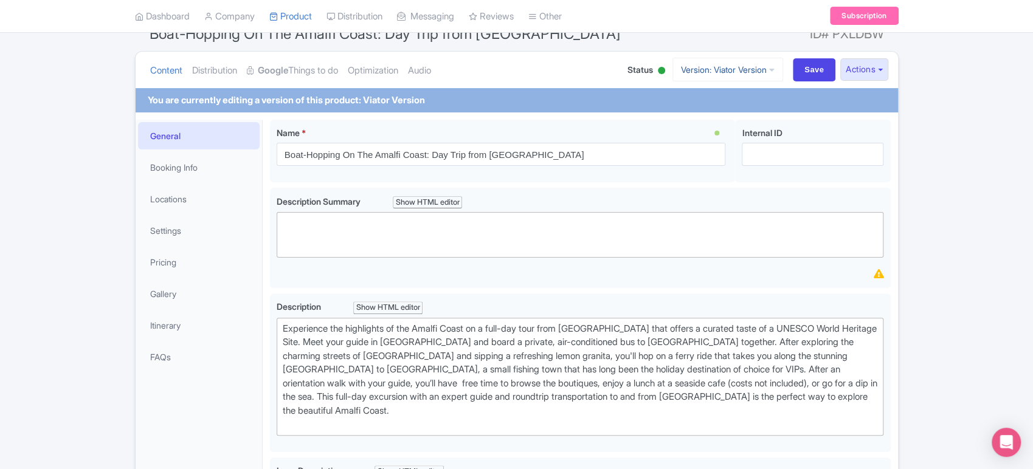
click at [740, 70] on link "Version: Viator Version" at bounding box center [727, 70] width 111 height 24
click at [711, 112] on link "OTA Version" at bounding box center [733, 117] width 115 height 19
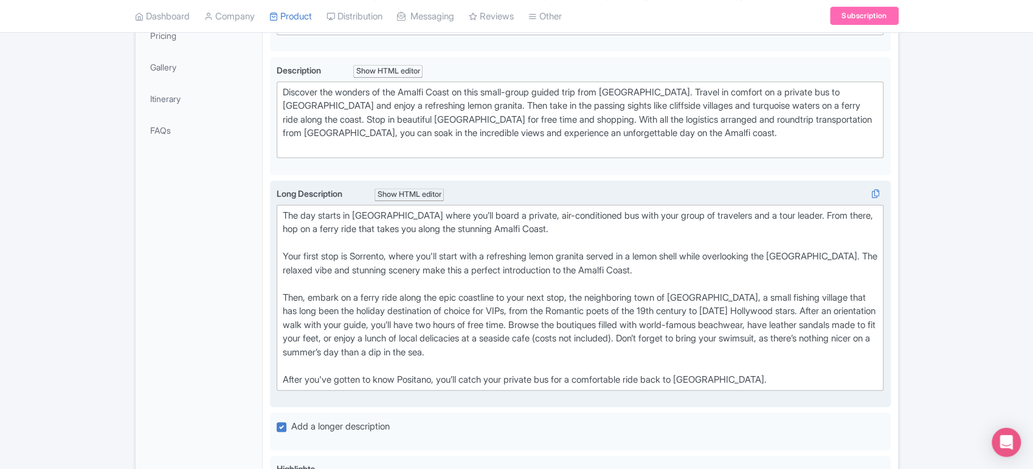
scroll to position [321, 0]
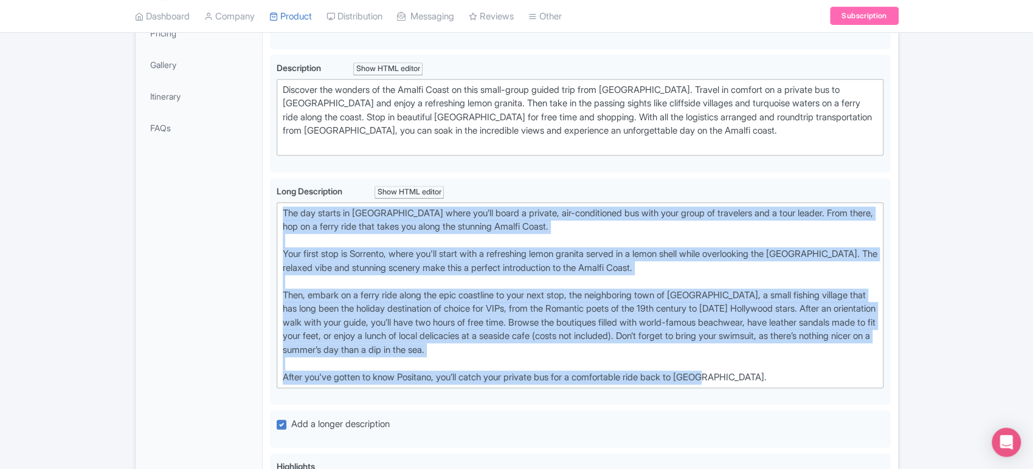
drag, startPoint x: 730, startPoint y: 370, endPoint x: 238, endPoint y: 176, distance: 528.6
click at [238, 176] on div "General Booking Info Locations Settings Pricing Gallery Itinerary FAQs Boat-Hop…" at bounding box center [517, 403] width 762 height 1041
type trix-editor "<lor>Ips dol sitame co Adip elits doe’te incid u laboree, dol-magnaaliqua eni a…"
copy div "Lor ips dolors am Cons adipi eli’se doeiu t incidid, utl-etdoloremag ali enim a…"
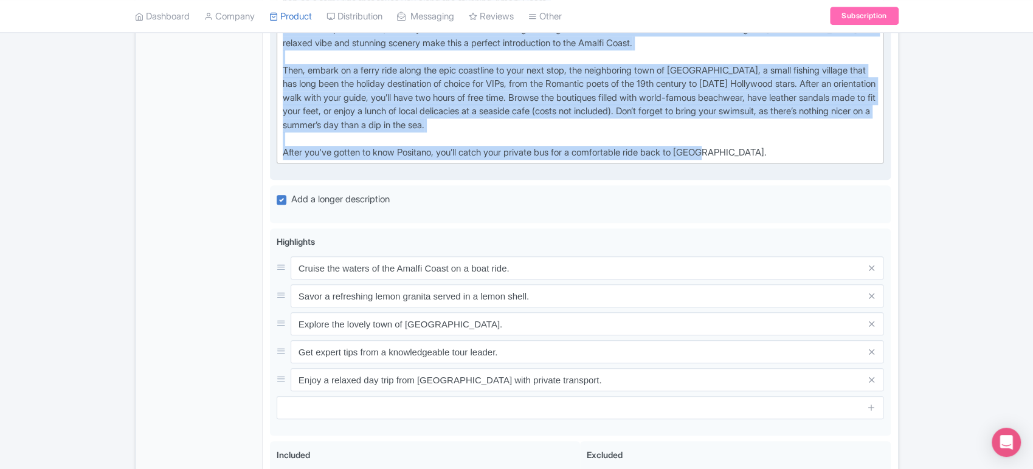
scroll to position [562, 0]
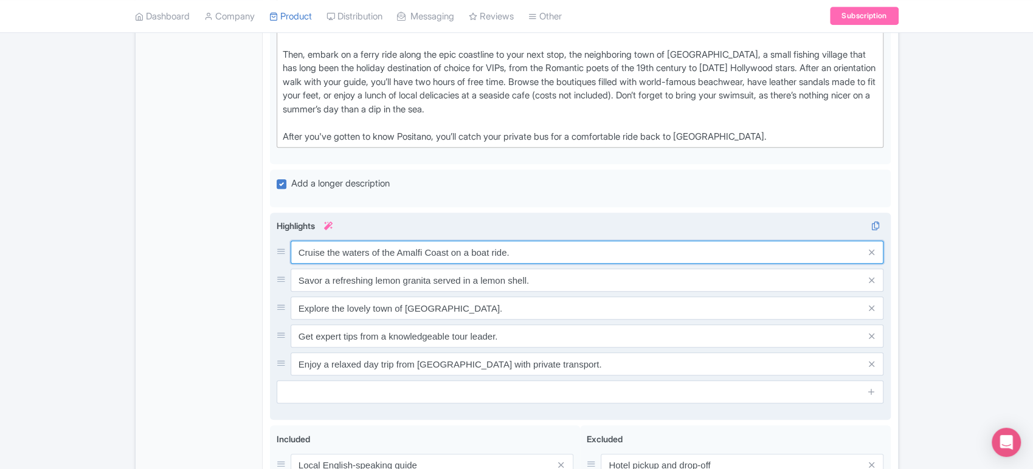
click at [539, 243] on input "Cruise the waters of the Amalfi Coast on a boat ride." at bounding box center [587, 252] width 593 height 23
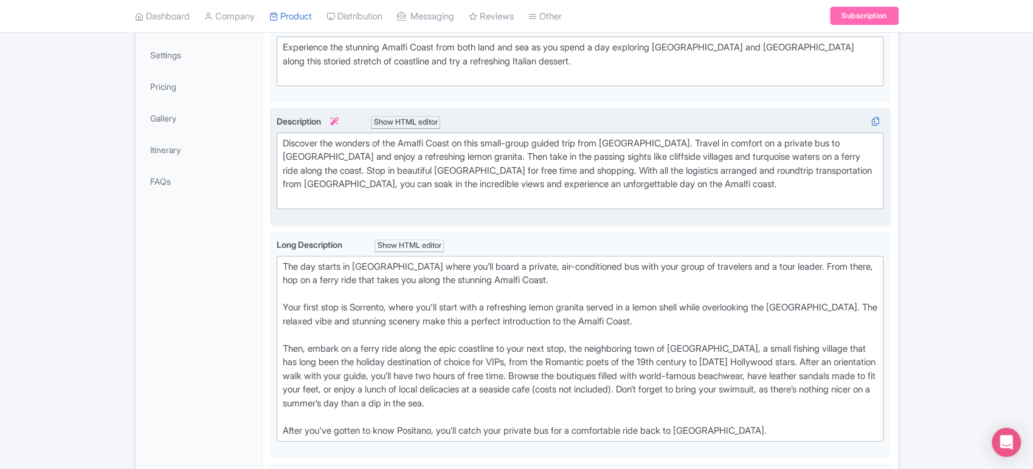
scroll to position [218, 0]
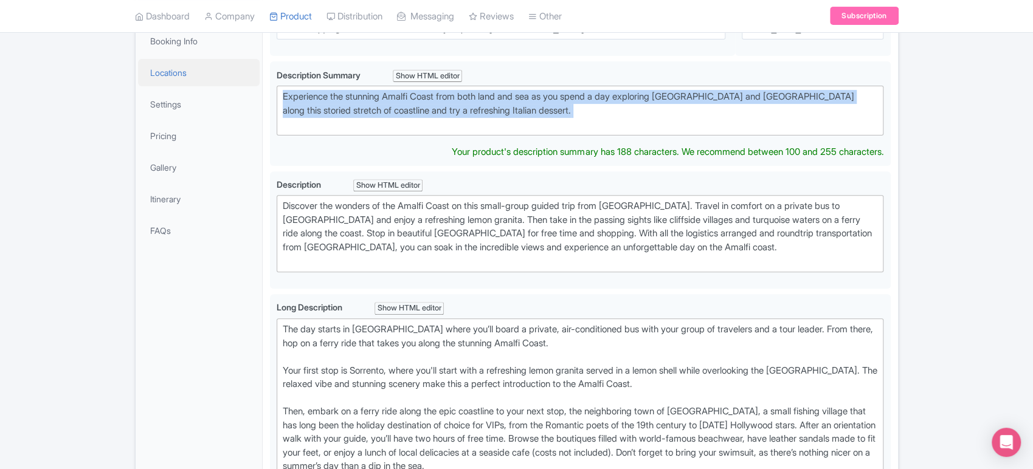
drag, startPoint x: 537, startPoint y: 120, endPoint x: 184, endPoint y: 72, distance: 356.5
type trix-editor "<div>Experience the stunning Amalfi Coast from both land and sea as you spend a…"
copy div "Experience the stunning Amalfi Coast from both land and sea as you spend a day …"
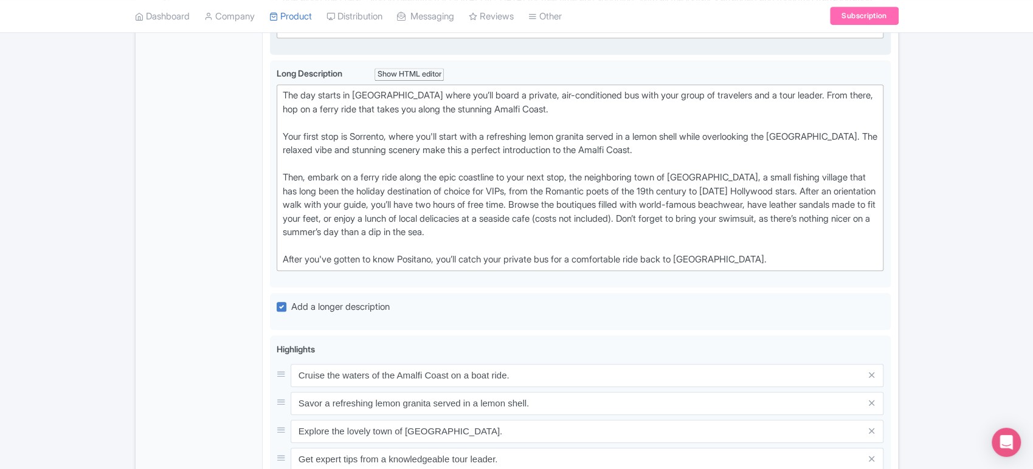
scroll to position [453, 0]
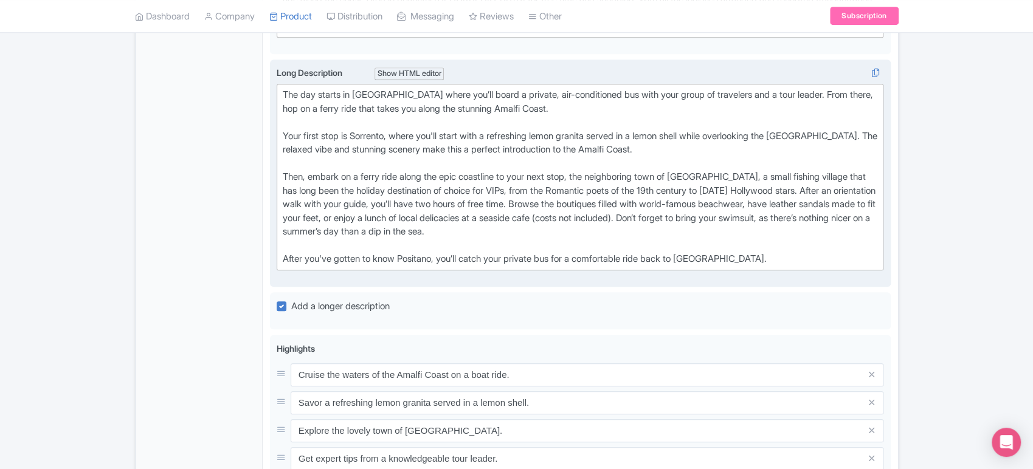
click at [749, 256] on div "Long Description i Show HTML editor Bold Italic Strikethrough Link Heading Quot…" at bounding box center [580, 172] width 607 height 213
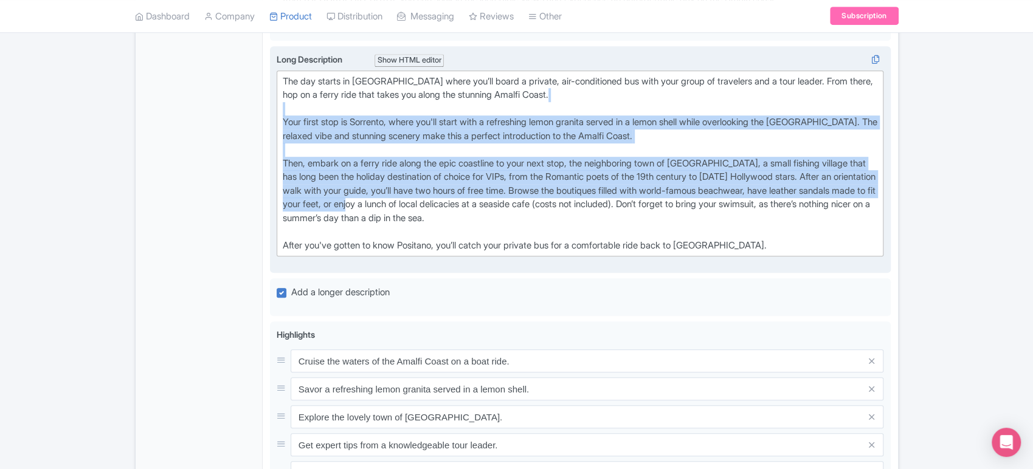
drag, startPoint x: 430, startPoint y: 182, endPoint x: 277, endPoint y: 102, distance: 172.1
click at [277, 102] on trix-editor "The day starts in Rome where you’ll board a private, air-conditioned bus with y…" at bounding box center [580, 164] width 607 height 187
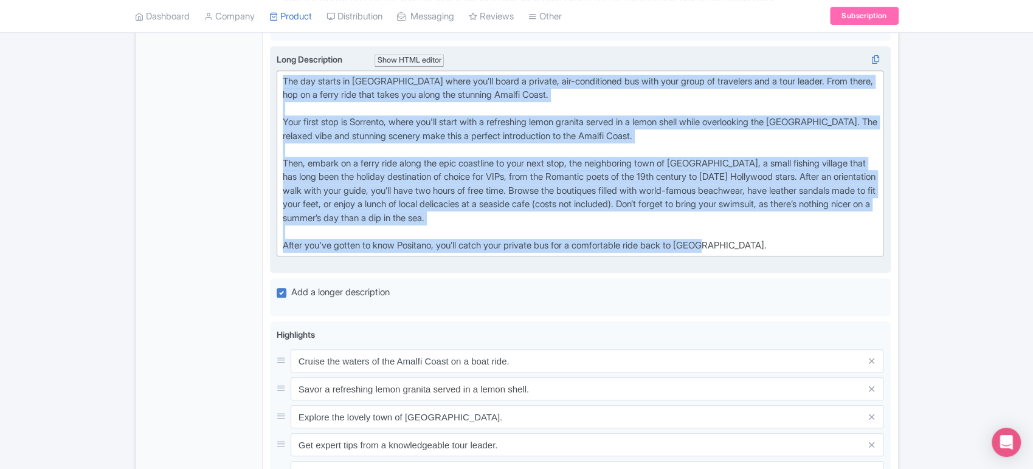
drag, startPoint x: 283, startPoint y: 77, endPoint x: 780, endPoint y: 243, distance: 524.3
click at [780, 243] on div "The day starts in Rome where you’ll board a private, air-conditioned bus with y…" at bounding box center [580, 164] width 595 height 178
copy div "The day starts in Rome where you’ll board a private, air-conditioned bus with y…"
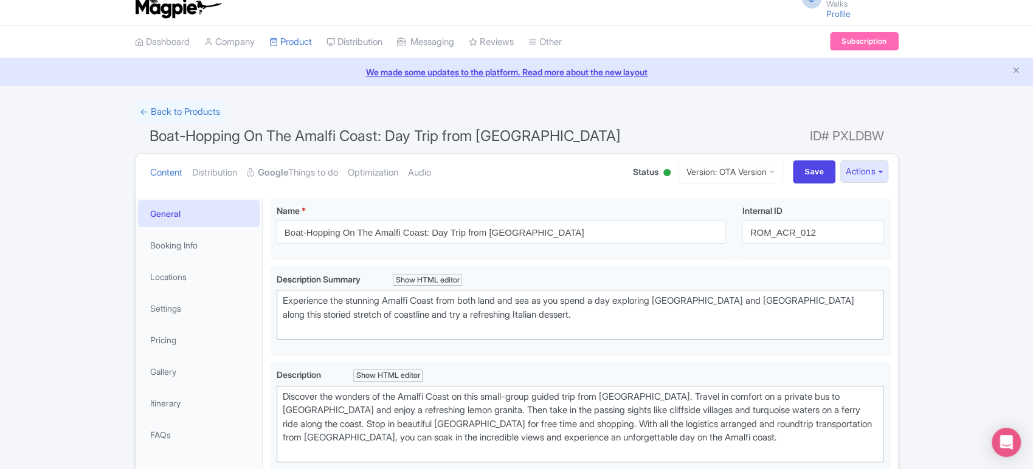
scroll to position [0, 0]
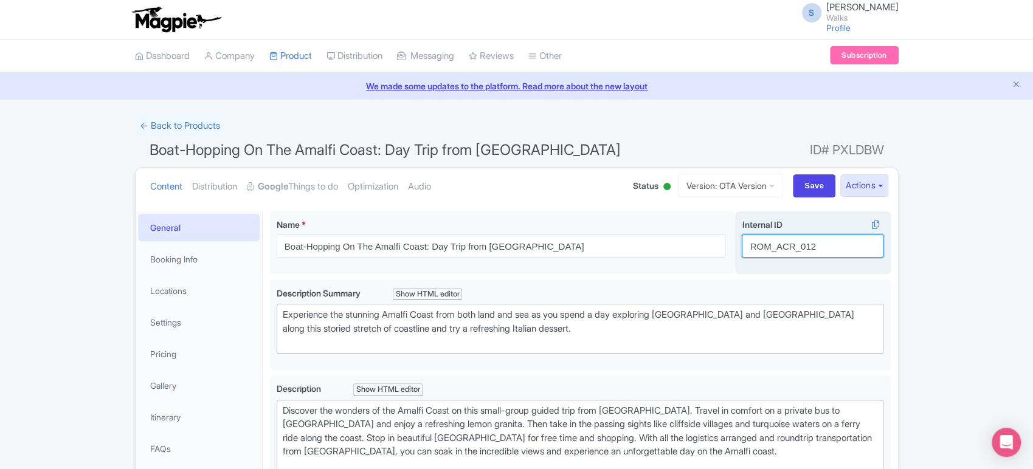
click at [762, 248] on input "ROM_ACR_012" at bounding box center [813, 246] width 142 height 23
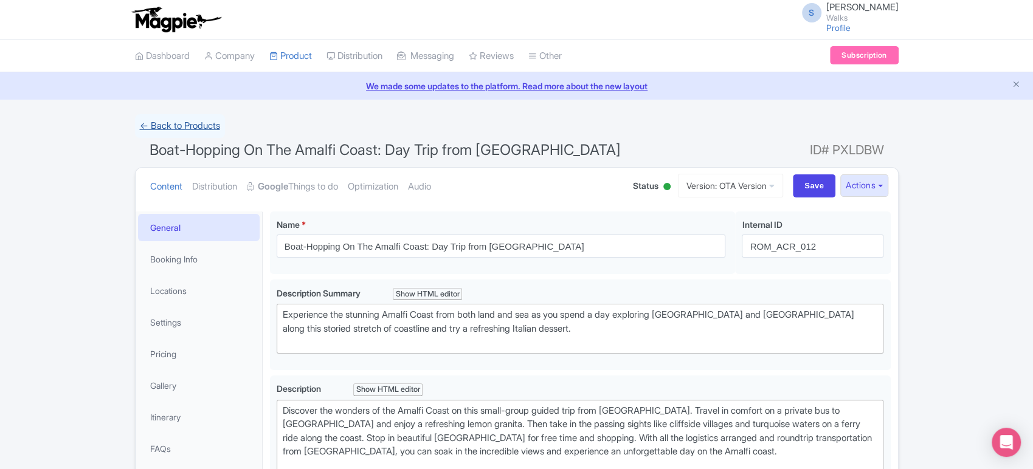
click at [192, 131] on link "← Back to Products" at bounding box center [180, 126] width 90 height 24
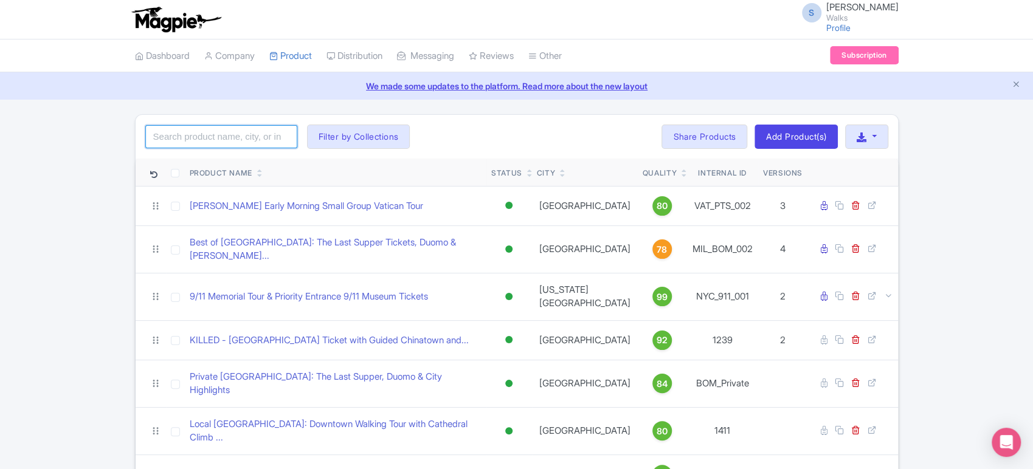
click at [261, 142] on input "search" at bounding box center [221, 136] width 152 height 23
type input "amalfi"
click button "Search" at bounding box center [0, 0] width 0 height 0
click at [484, 148] on div "amalfi Search Filter by Collections [GEOGRAPHIC_DATA] [GEOGRAPHIC_DATA] [GEOGRA…" at bounding box center [517, 137] width 762 height 44
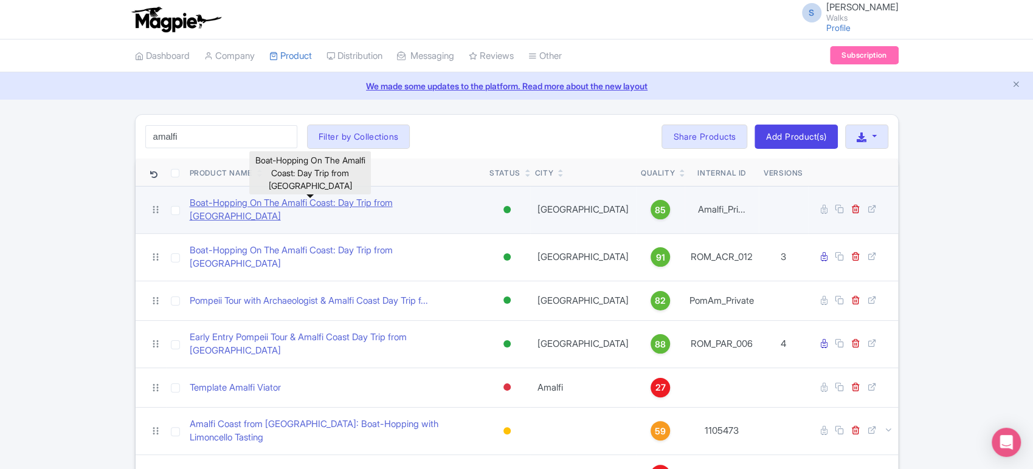
click at [363, 211] on link "Boat-Hopping On The Amalfi Coast: Day Trip from [GEOGRAPHIC_DATA]" at bounding box center [335, 209] width 291 height 27
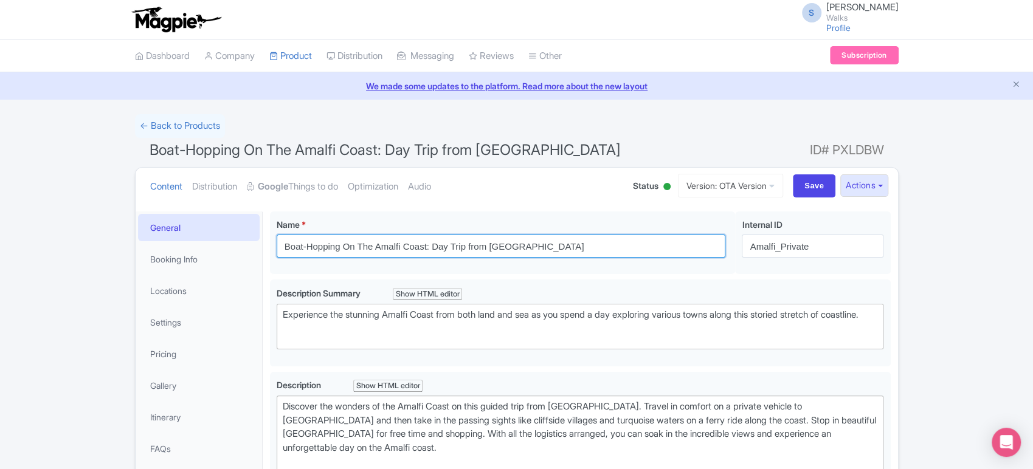
click at [281, 246] on input "Boat-Hopping On The Amalfi Coast: Day Trip from [GEOGRAPHIC_DATA]" at bounding box center [501, 246] width 449 height 23
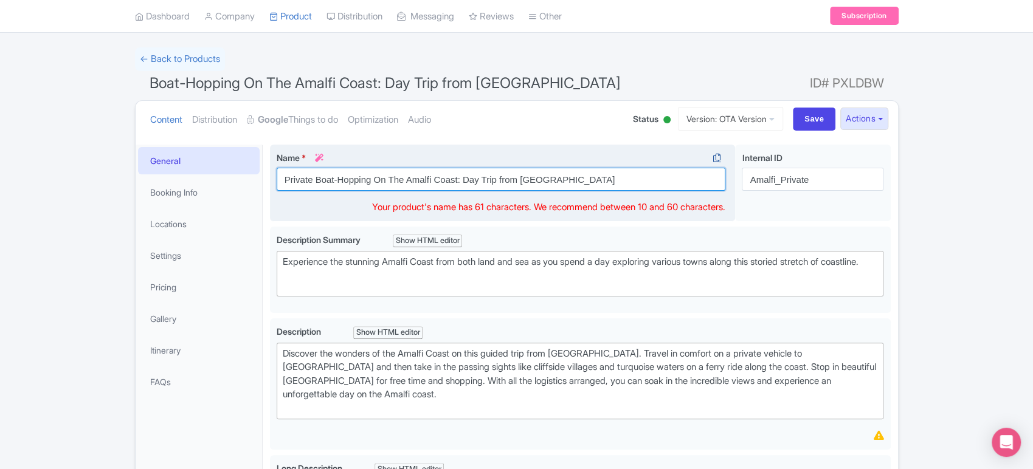
scroll to position [35, 0]
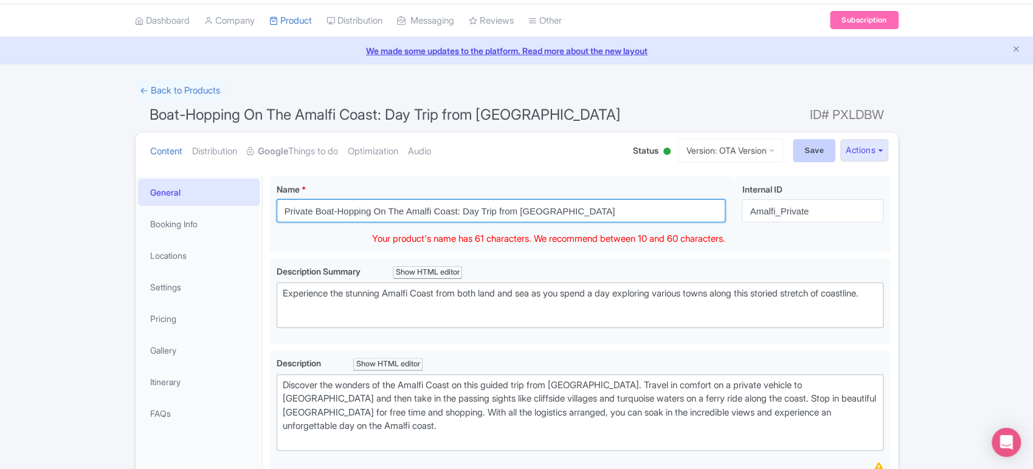
type input "Private Boat-Hopping On The Amalfi Coast: Day Trip from [GEOGRAPHIC_DATA]"
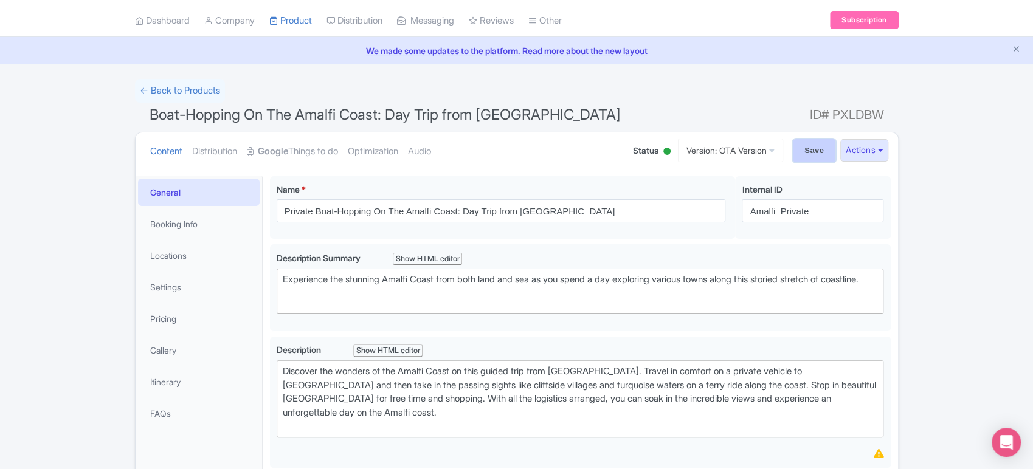
click at [810, 146] on input "Save" at bounding box center [814, 150] width 43 height 23
type input "Saving..."
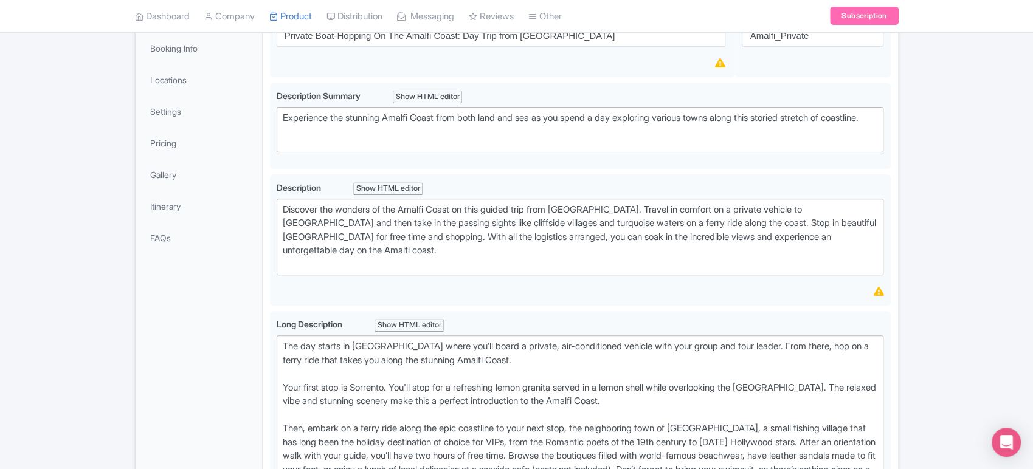
scroll to position [211, 0]
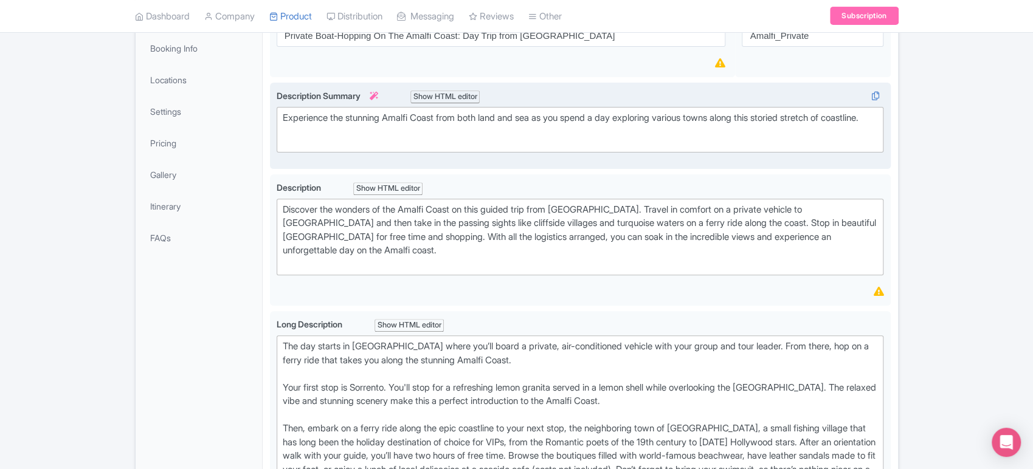
click at [411, 125] on div "Experience the stunning Amalfi Coast from both land and sea as you spend a day …" at bounding box center [580, 124] width 595 height 27
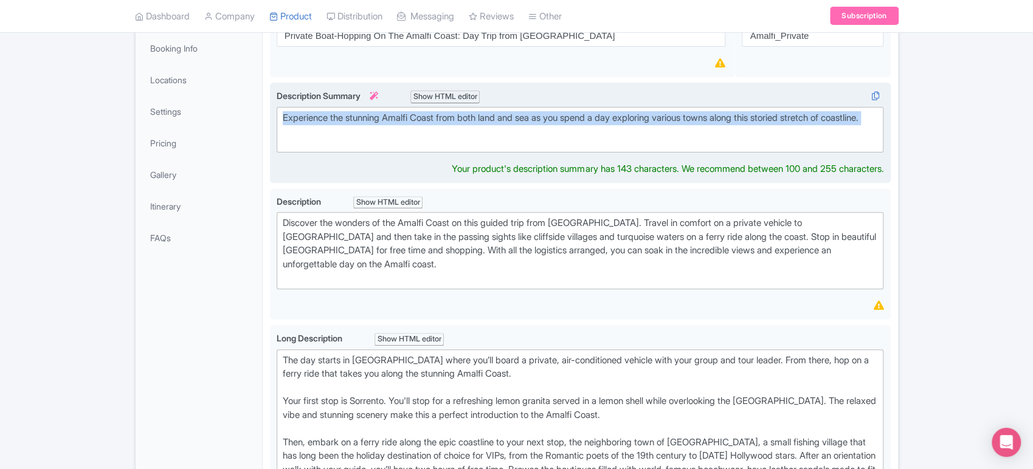
click at [411, 125] on div "Experience the stunning Amalfi Coast from both land and sea as you spend a day …" at bounding box center [580, 124] width 595 height 27
type trix-editor "<div>Experience the stunning Amalfi Coast from both land and sea as you spend a…"
copy div "Experience the stunning Amalfi Coast from both land and sea as you spend a day …"
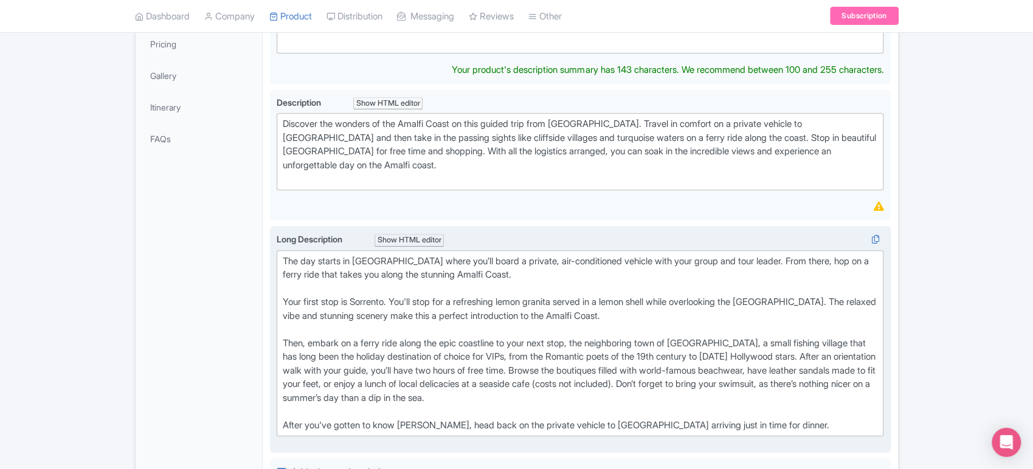
scroll to position [320, 0]
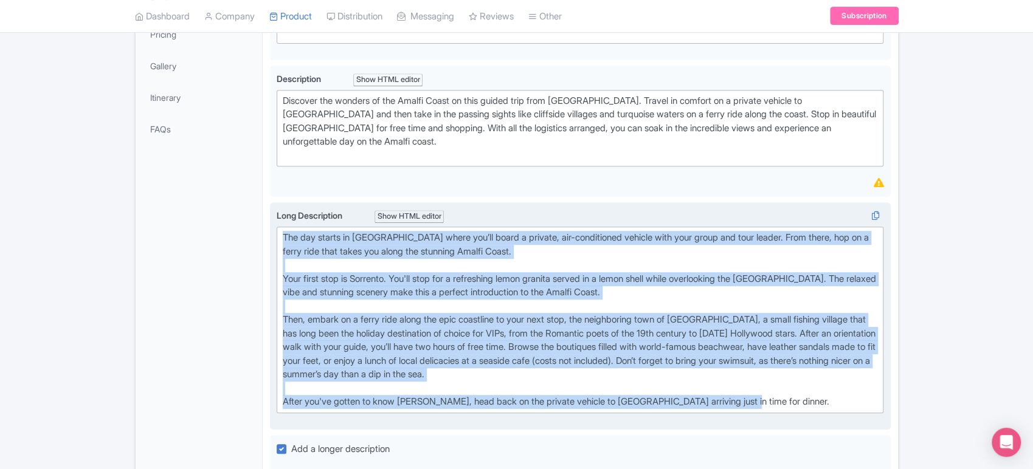
drag, startPoint x: 780, startPoint y: 398, endPoint x: 269, endPoint y: 211, distance: 543.8
click at [270, 211] on div "Long Description i Show HTML editor Bold Italic Strikethrough Link Heading Quot…" at bounding box center [580, 316] width 621 height 228
type trix-editor "<lor>Ips dol sitame co Adip elits doe’te incid u laboree, dol-magnaaliqua enima…"
copy div "Lor ips dolors am Cons adipi eli’se doeiu t incidid, utl-etdoloremag aliquae ad…"
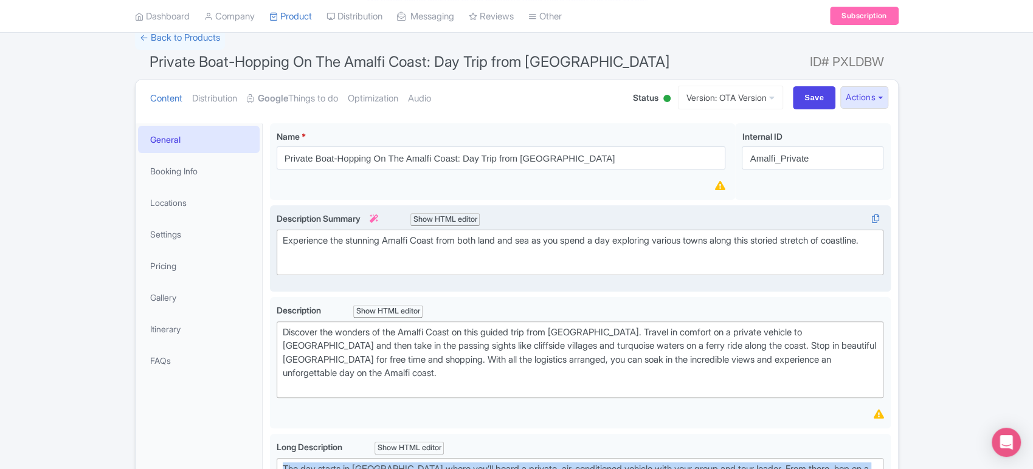
scroll to position [102, 0]
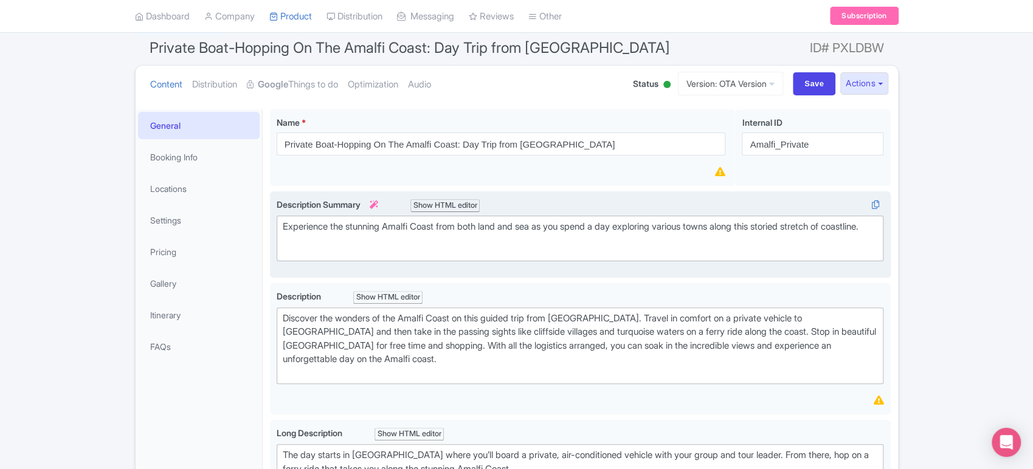
click at [588, 247] on div "Experience the stunning Amalfi Coast from both land and sea as you spend a day …" at bounding box center [580, 233] width 595 height 27
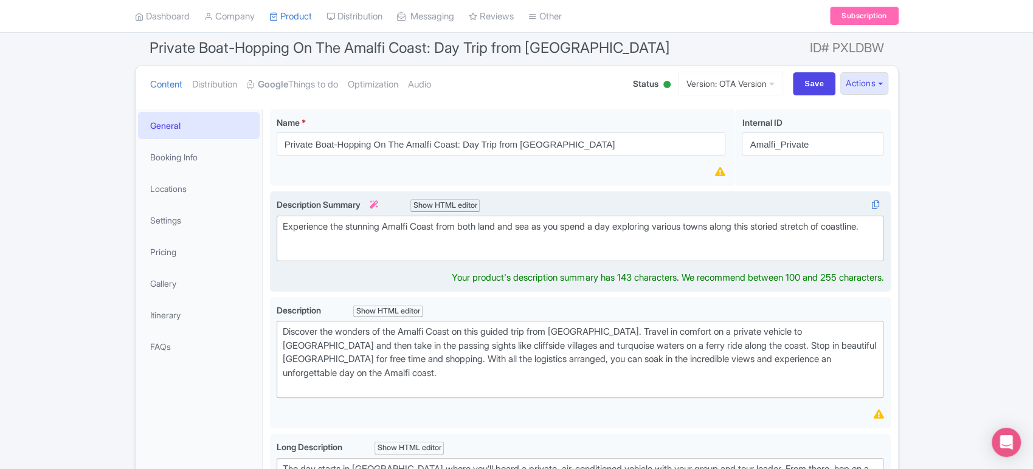
click at [588, 247] on div "Experience the stunning Amalfi Coast from both land and sea as you spend a day …" at bounding box center [580, 233] width 595 height 27
click at [570, 230] on div "Experience the stunning Amalfi Coast from both land and sea as you spend a day …" at bounding box center [580, 233] width 595 height 27
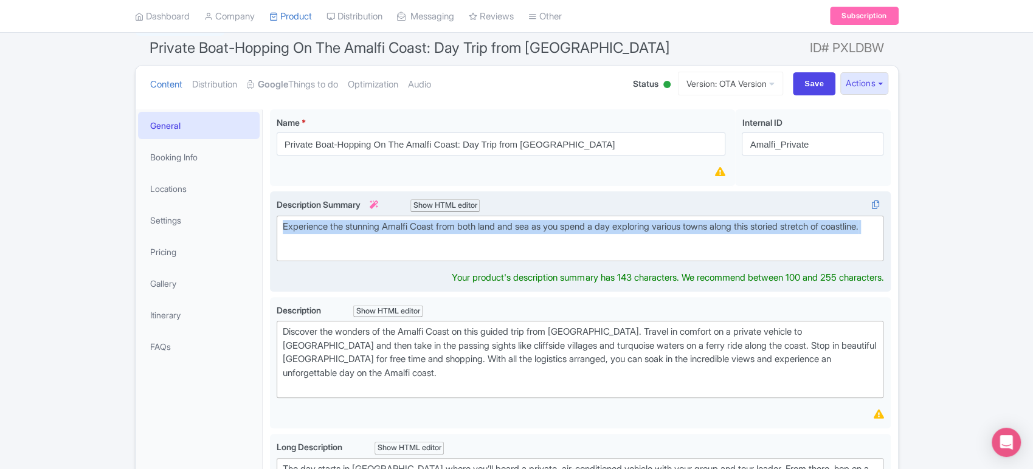
click at [570, 230] on div "Experience the stunning Amalfi Coast from both land and sea as you spend a day …" at bounding box center [580, 233] width 595 height 27
copy div "Experience the stunning Amalfi Coast from both land and sea as you spend a day …"
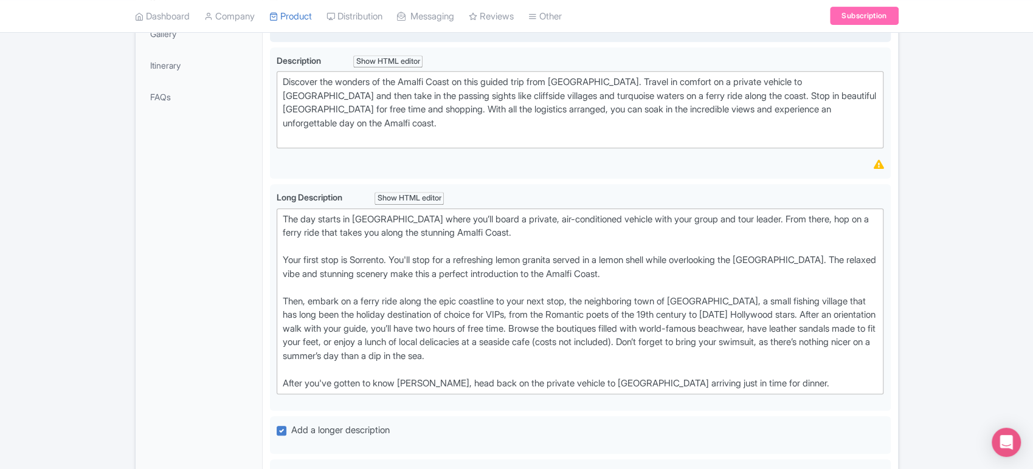
scroll to position [353, 0]
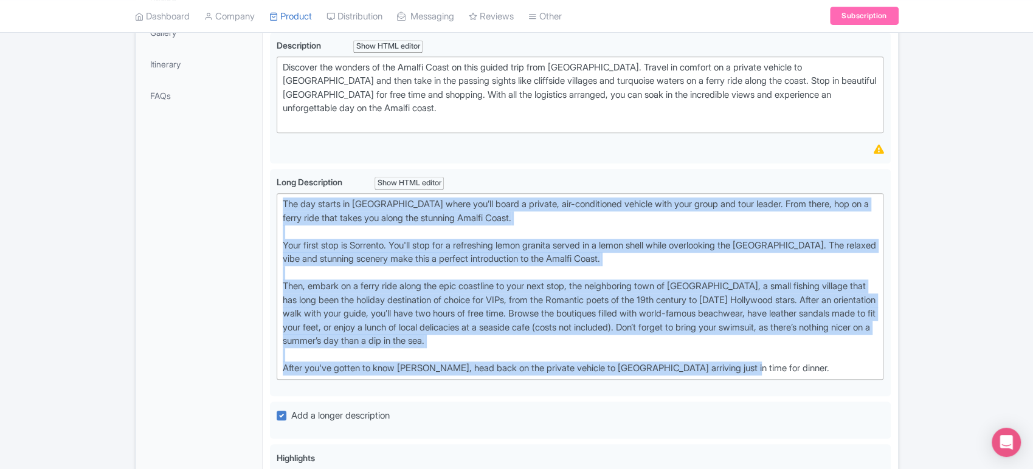
drag, startPoint x: 771, startPoint y: 367, endPoint x: 233, endPoint y: 185, distance: 568.0
click at [233, 185] on div "General Booking Info Locations Settings Pricing Gallery Itinerary FAQs Private …" at bounding box center [517, 364] width 762 height 1027
copy div "Lor ips dolors am Cons adipi eli’se doeiu t incidid, utl-etdoloremag aliquae ad…"
